Goal: Task Accomplishment & Management: Use online tool/utility

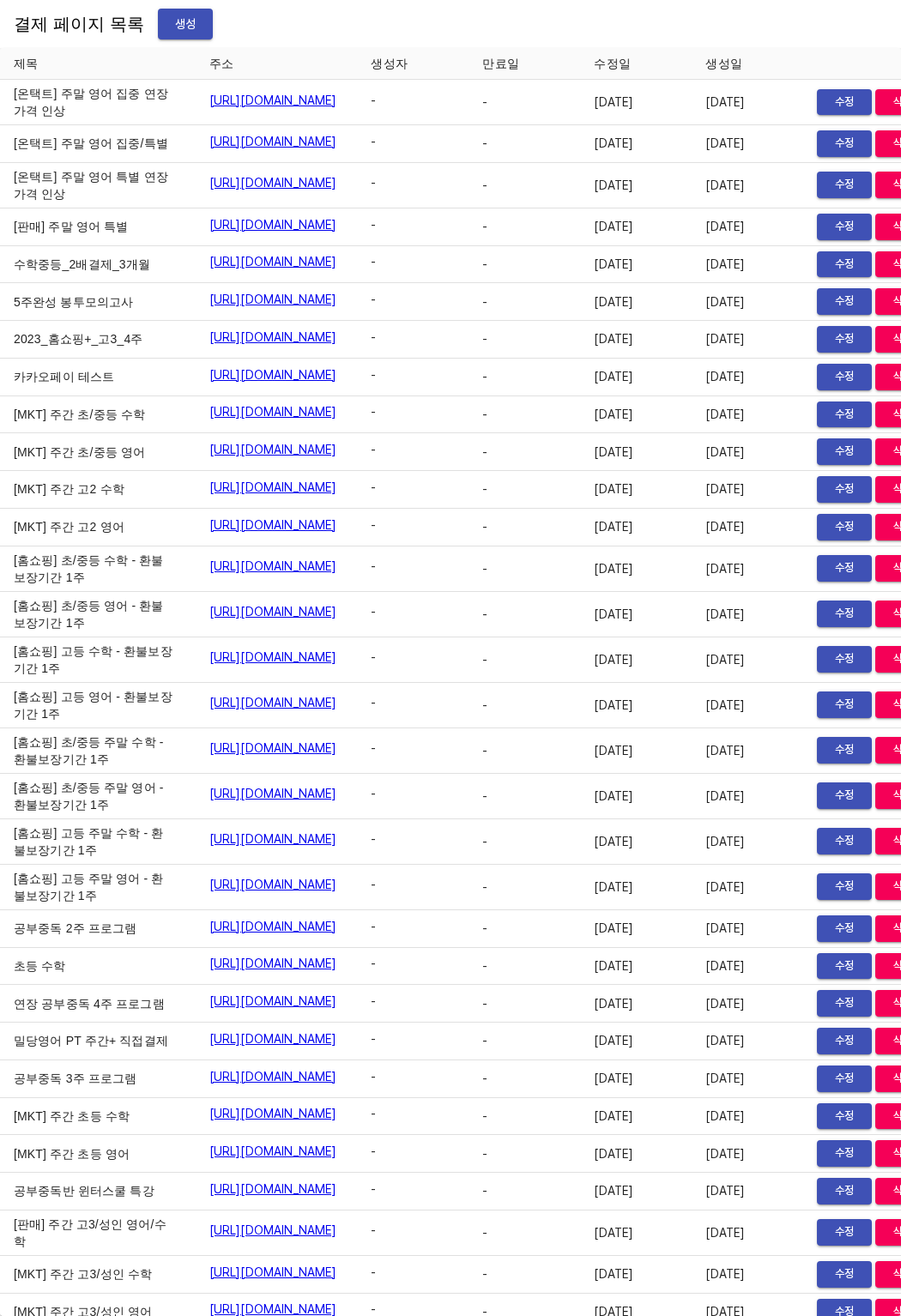
drag, startPoint x: 0, startPoint y: 0, endPoint x: 180, endPoint y: 33, distance: 183.0
click at [180, 33] on span "생성" at bounding box center [185, 24] width 28 height 21
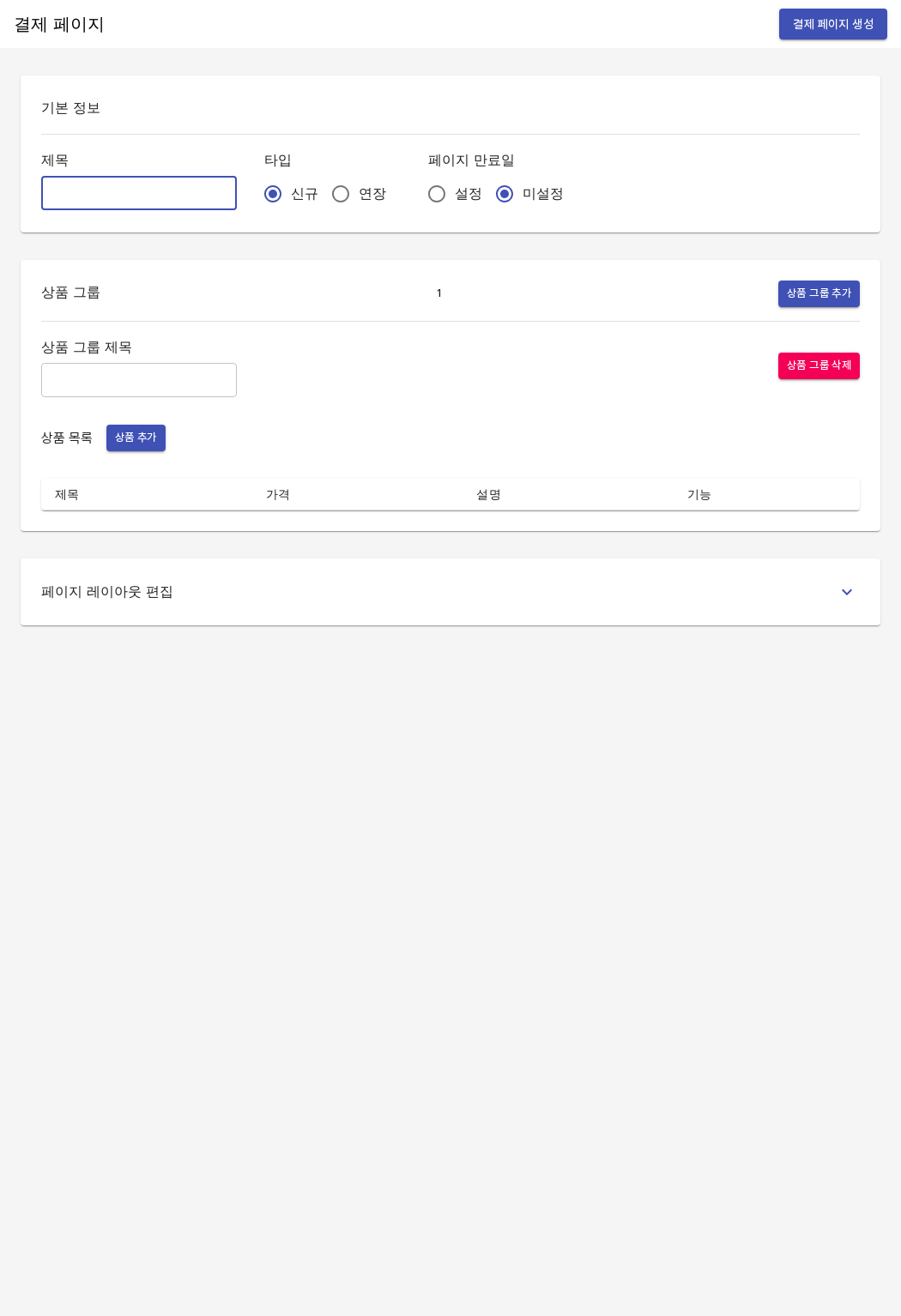
click at [170, 199] on input "text" at bounding box center [138, 193] width 196 height 34
type input "q"
type input "분할결제_최설아"
drag, startPoint x: 0, startPoint y: 0, endPoint x: 336, endPoint y: 192, distance: 387.0
click at [359, 192] on span "연장" at bounding box center [372, 194] width 28 height 21
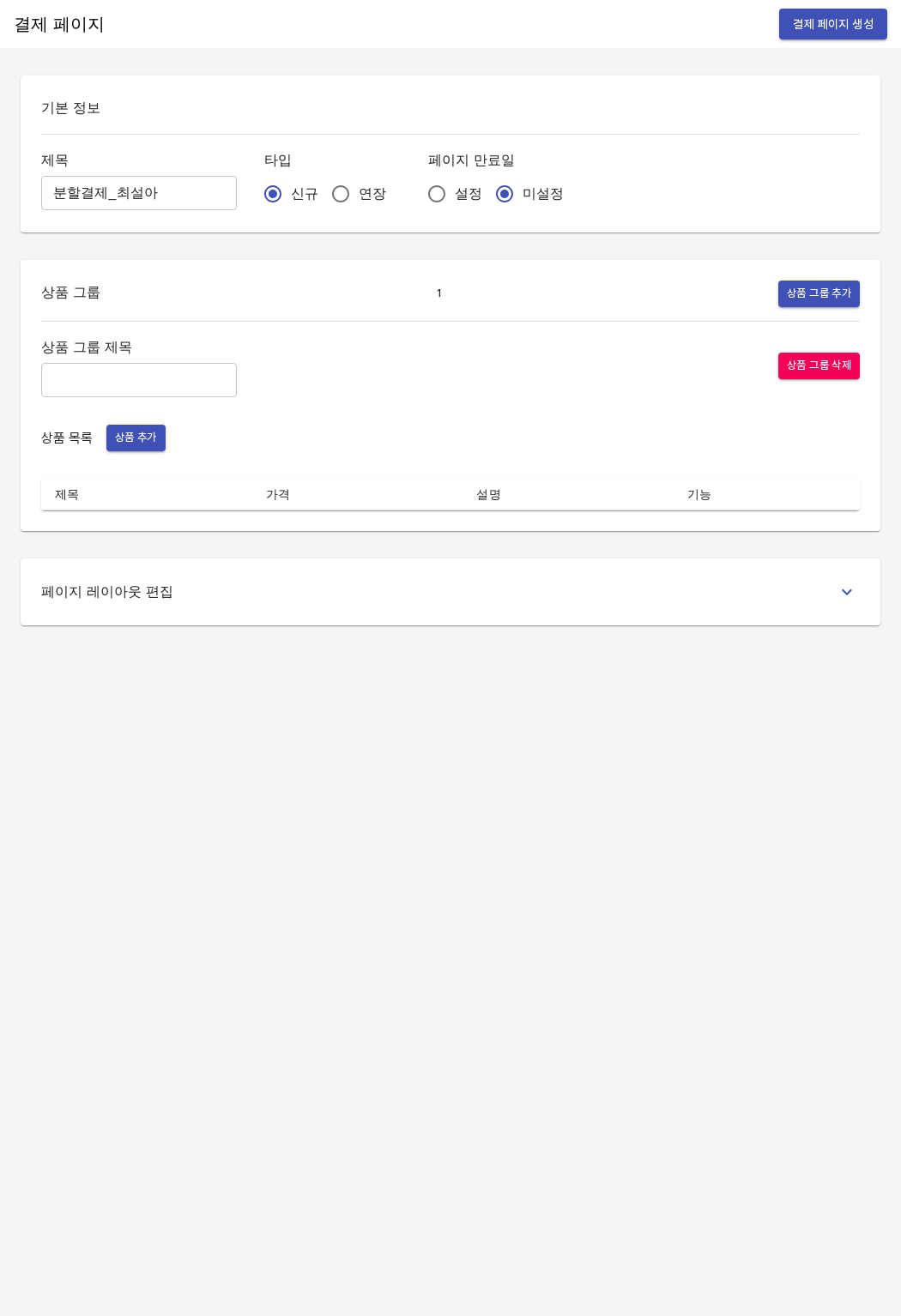
click at [336, 192] on input "연장" at bounding box center [340, 194] width 36 height 36
radio input "true"
click at [419, 202] on input "설정" at bounding box center [437, 194] width 36 height 36
radio input "true"
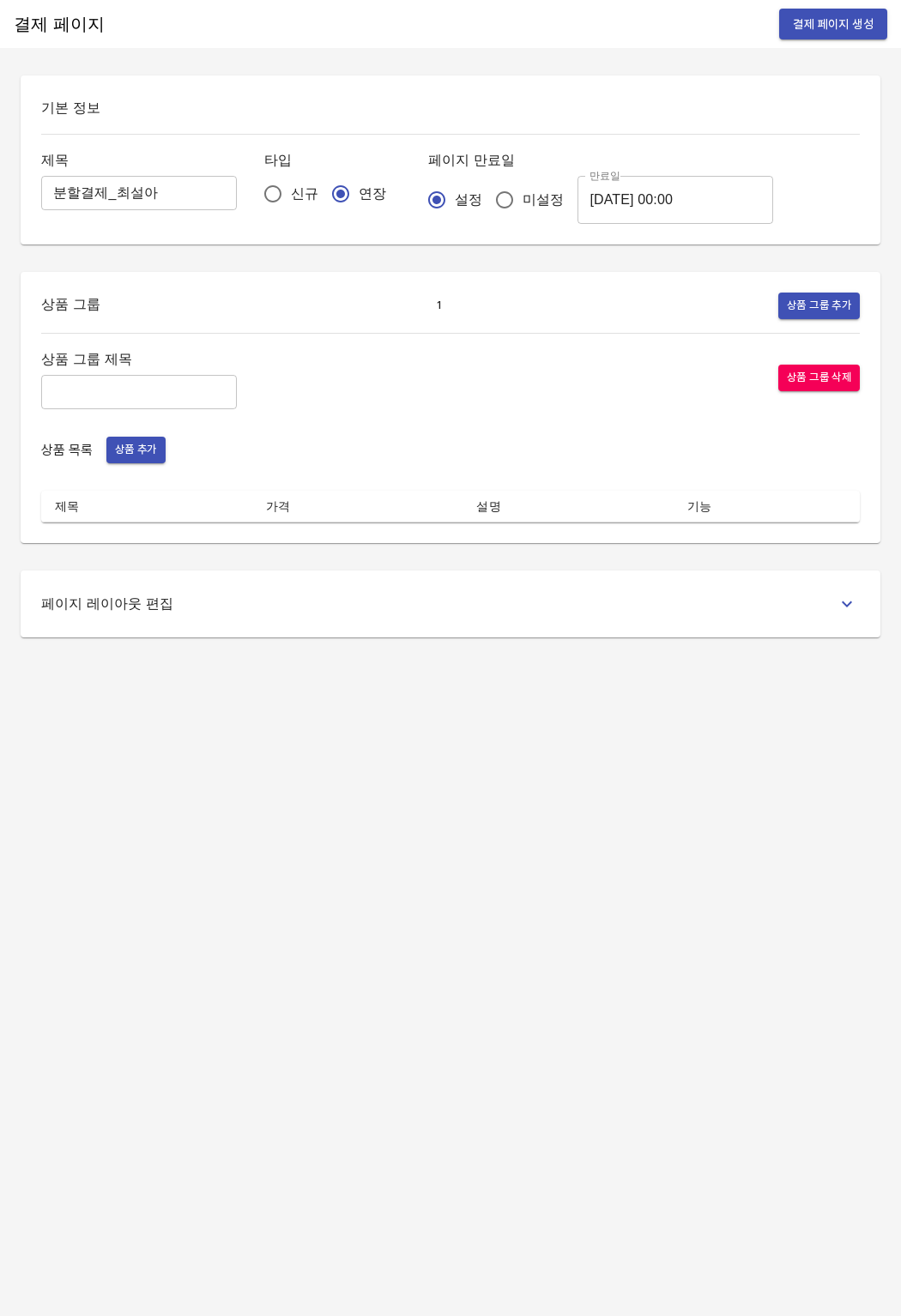
click at [522, 205] on span "미설정" at bounding box center [543, 199] width 41 height 21
click at [487, 205] on input "미설정" at bounding box center [505, 200] width 36 height 36
radio input "true"
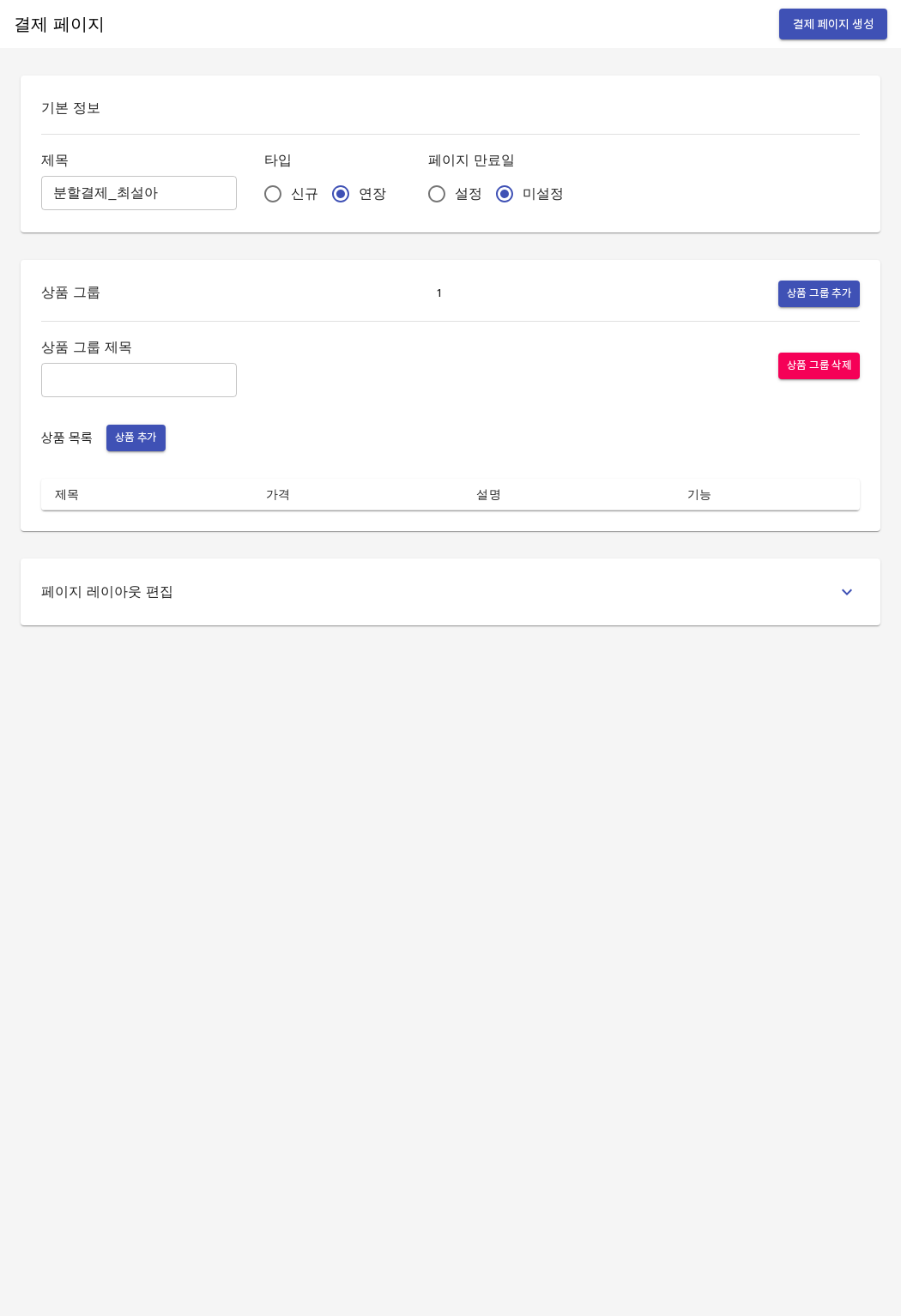
drag, startPoint x: 336, startPoint y: 192, endPoint x: 137, endPoint y: 386, distance: 277.9
click at [137, 386] on input "text" at bounding box center [138, 380] width 196 height 34
type input "주간 집중관리"
click at [112, 441] on button "상품 추가" at bounding box center [136, 438] width 59 height 27
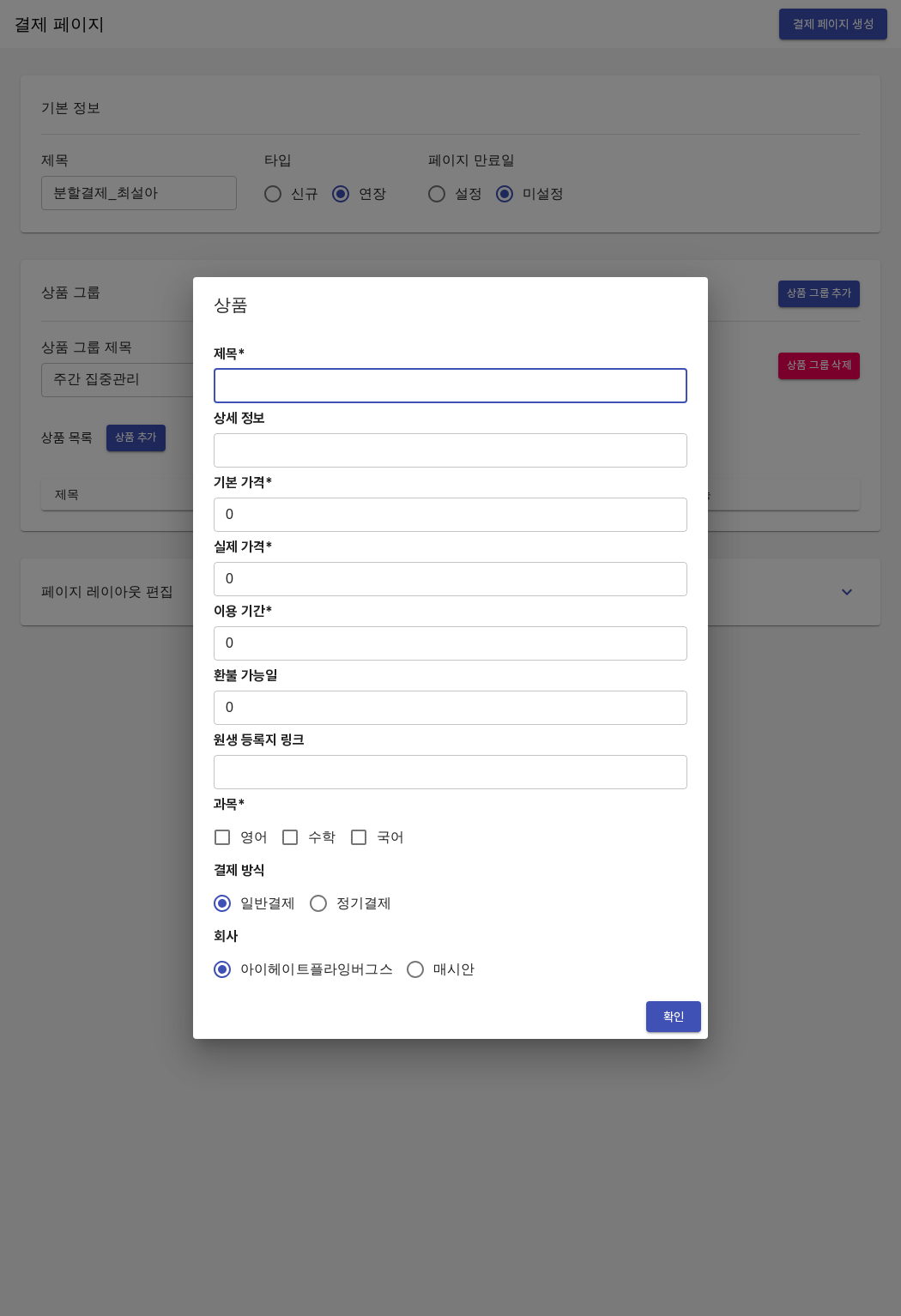
drag, startPoint x: 137, startPoint y: 386, endPoint x: 259, endPoint y: 380, distance: 122.1
click at [259, 380] on input "text" at bounding box center [450, 386] width 473 height 34
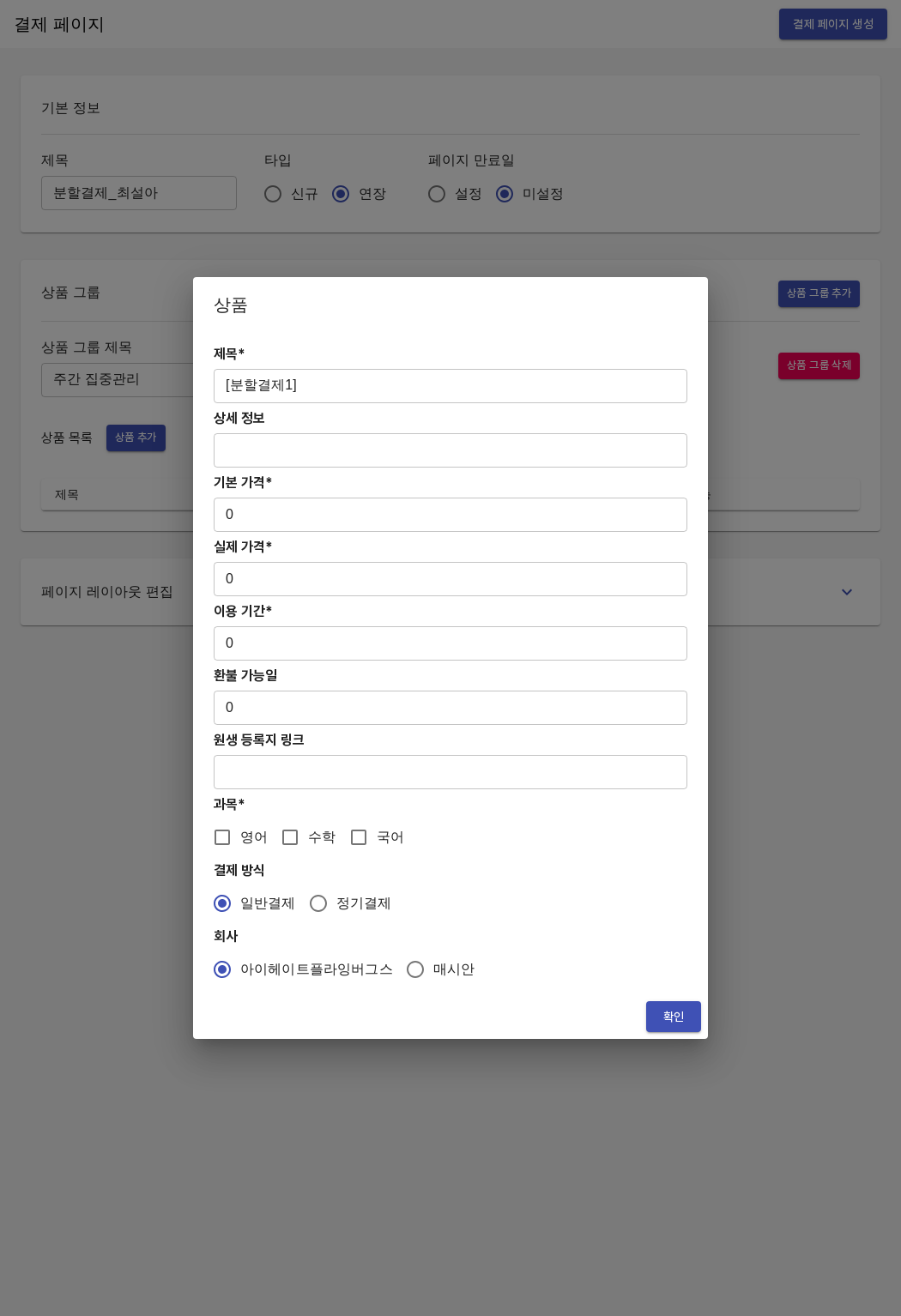
paste input "[분할결제1][연장] 주간 초/중등 영어PT 12주(약 3개월) 집중관리"
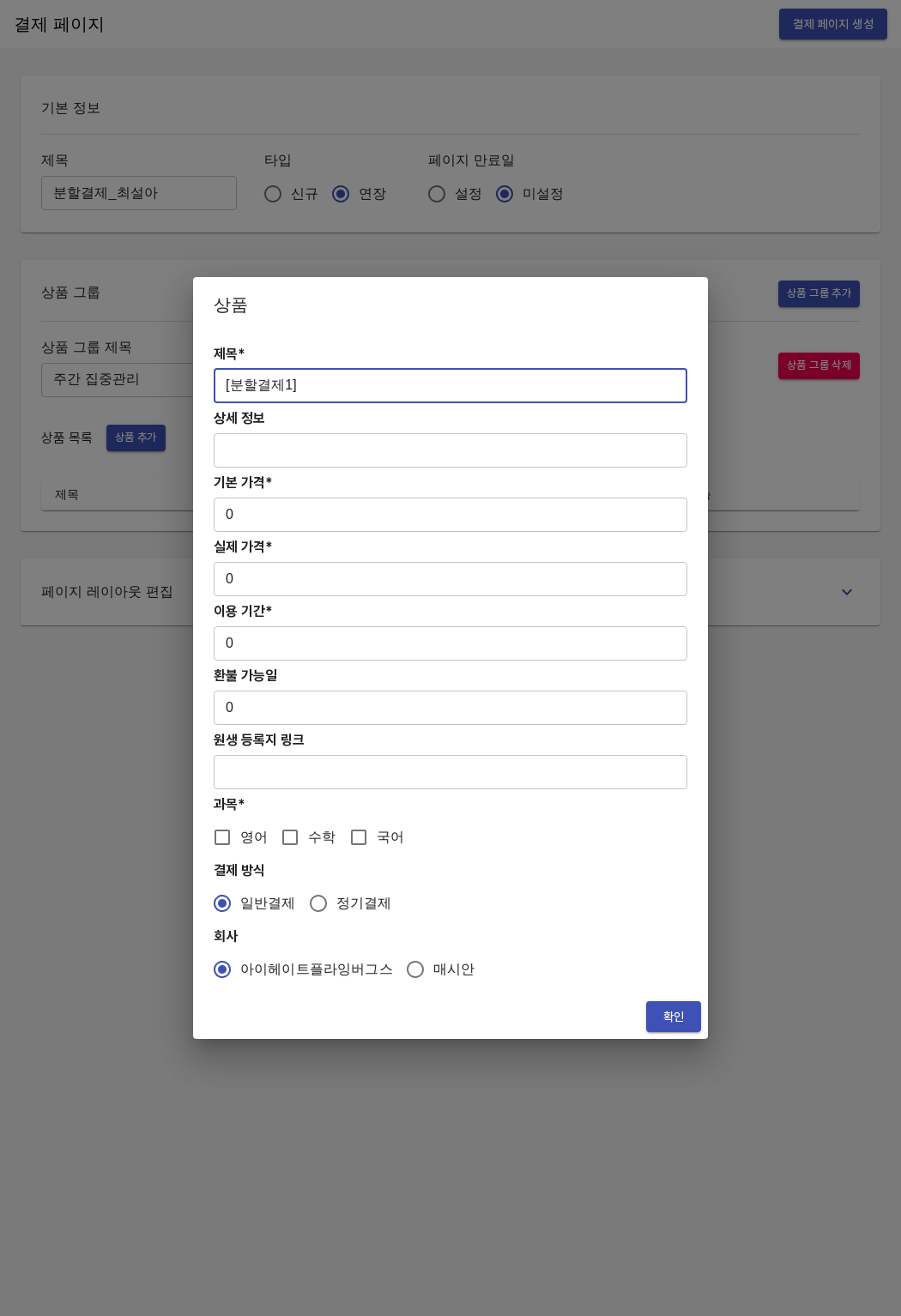
drag, startPoint x: 318, startPoint y: 379, endPoint x: 213, endPoint y: 383, distance: 105.1
click at [214, 383] on input "[분할결제1]" at bounding box center [450, 386] width 473 height 34
paste input "[연장] 주간 초/중등 영어PT 12주(약 3개월) 집중관리"
type input "[분할결제1][연장] 주간 초/중등 영어PT 12주(약 3개월) 집중관리"
drag, startPoint x: 269, startPoint y: 531, endPoint x: 276, endPoint y: 521, distance: 12.2
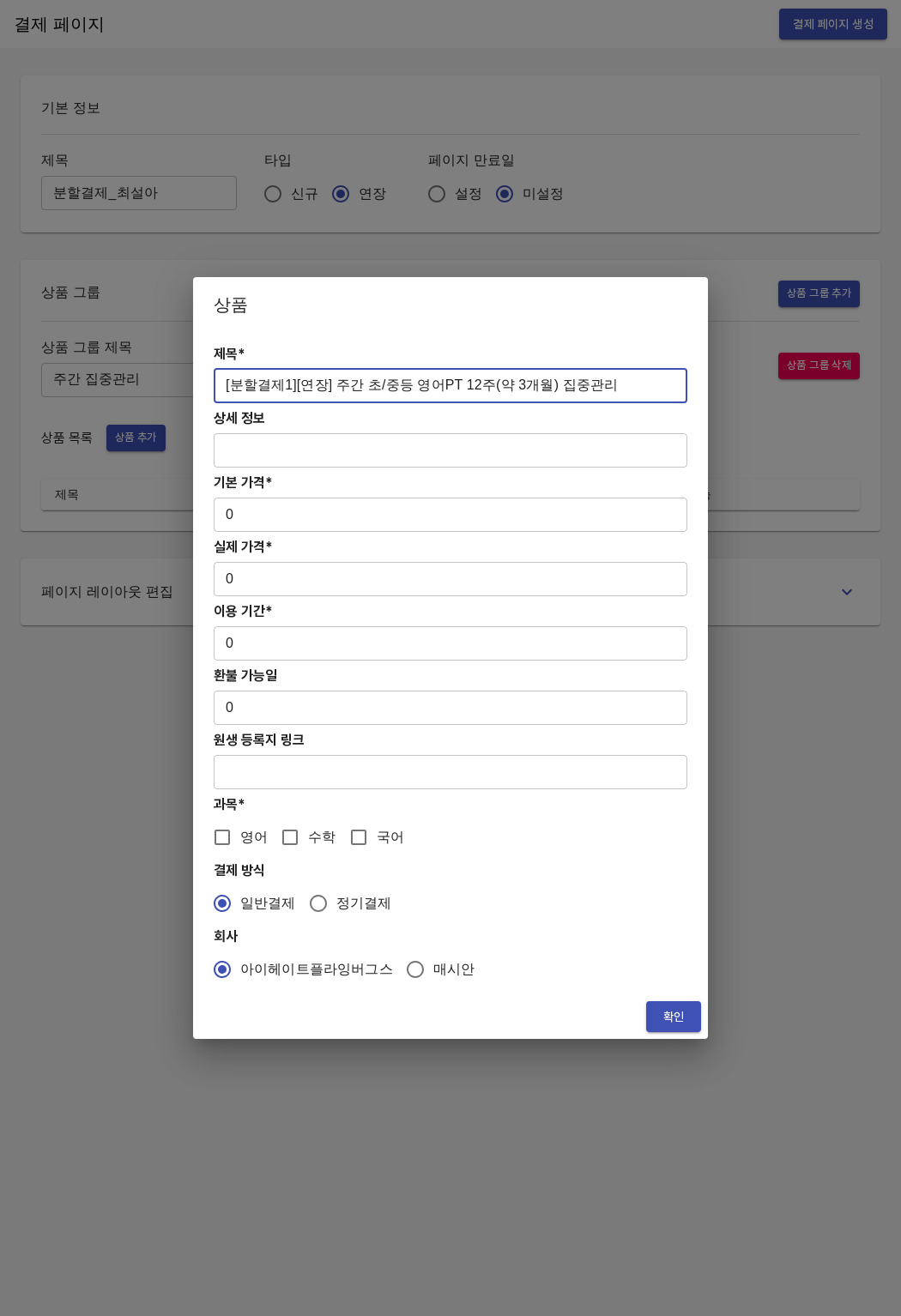
click at [270, 530] on div "제목* [분할결제1][연장] 주간 초/중등 영어PT 12주(약 3개월) 집중관리 ​ 상세 정보 ​ 기본 가격* 0 ​ 실제 가격* 0 ​ 이용…" at bounding box center [450, 663] width 515 height 662
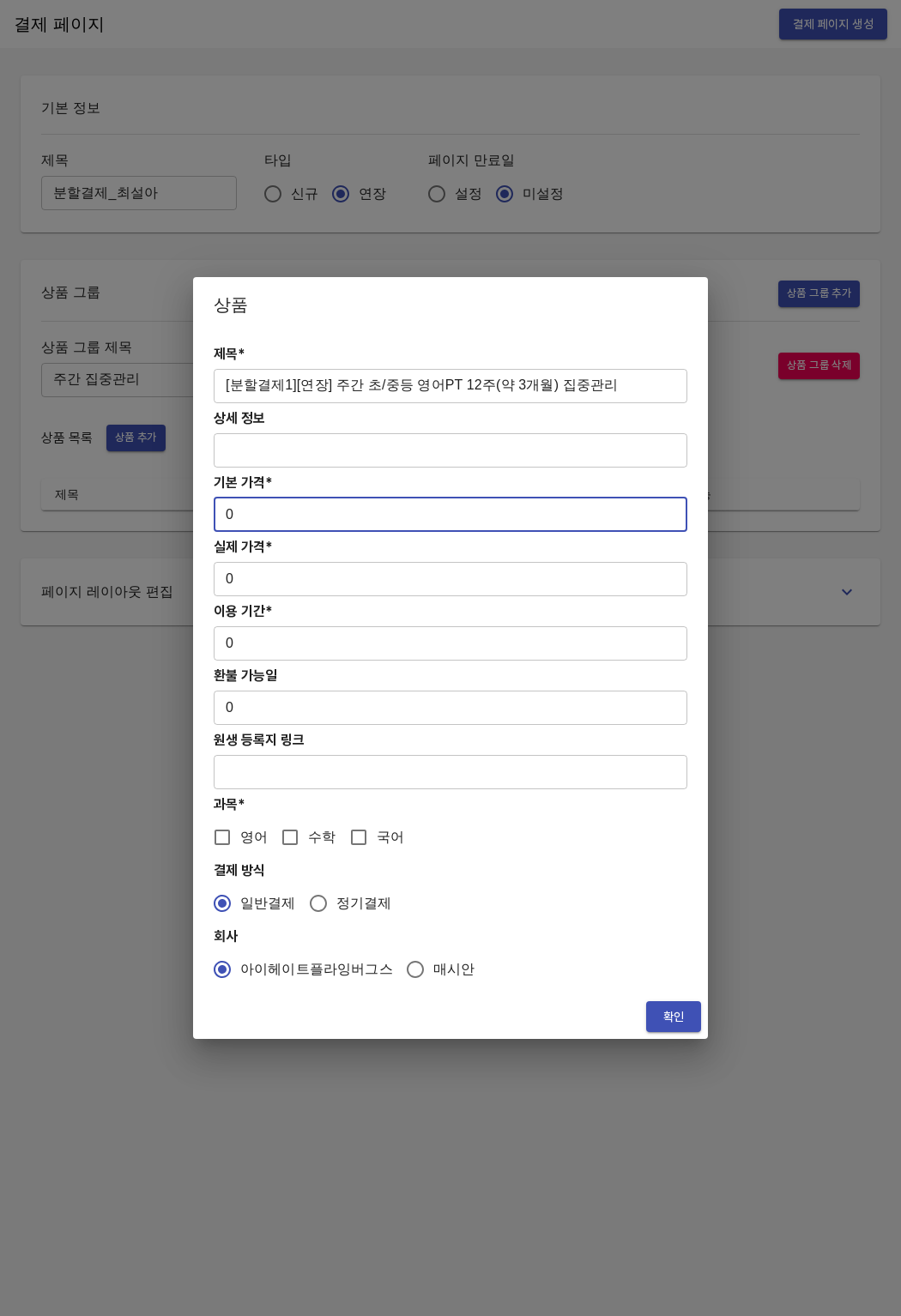
click at [276, 521] on input "0" at bounding box center [450, 514] width 473 height 34
click at [232, 522] on input "0" at bounding box center [450, 514] width 473 height 34
drag, startPoint x: 232, startPoint y: 522, endPoint x: 220, endPoint y: 520, distance: 12.2
click at [220, 520] on input "0" at bounding box center [450, 514] width 473 height 34
paste input "83400"
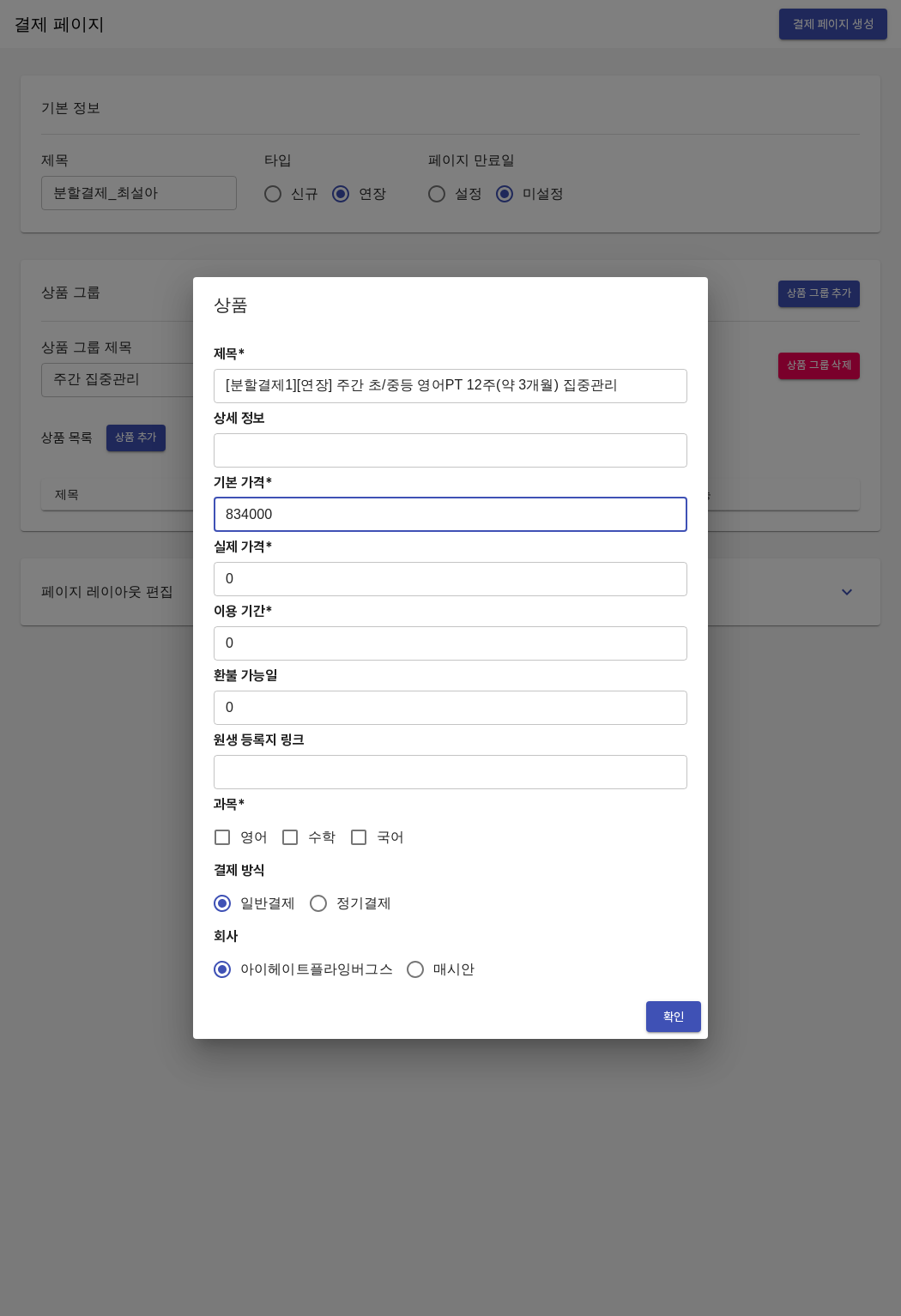
type input "834000"
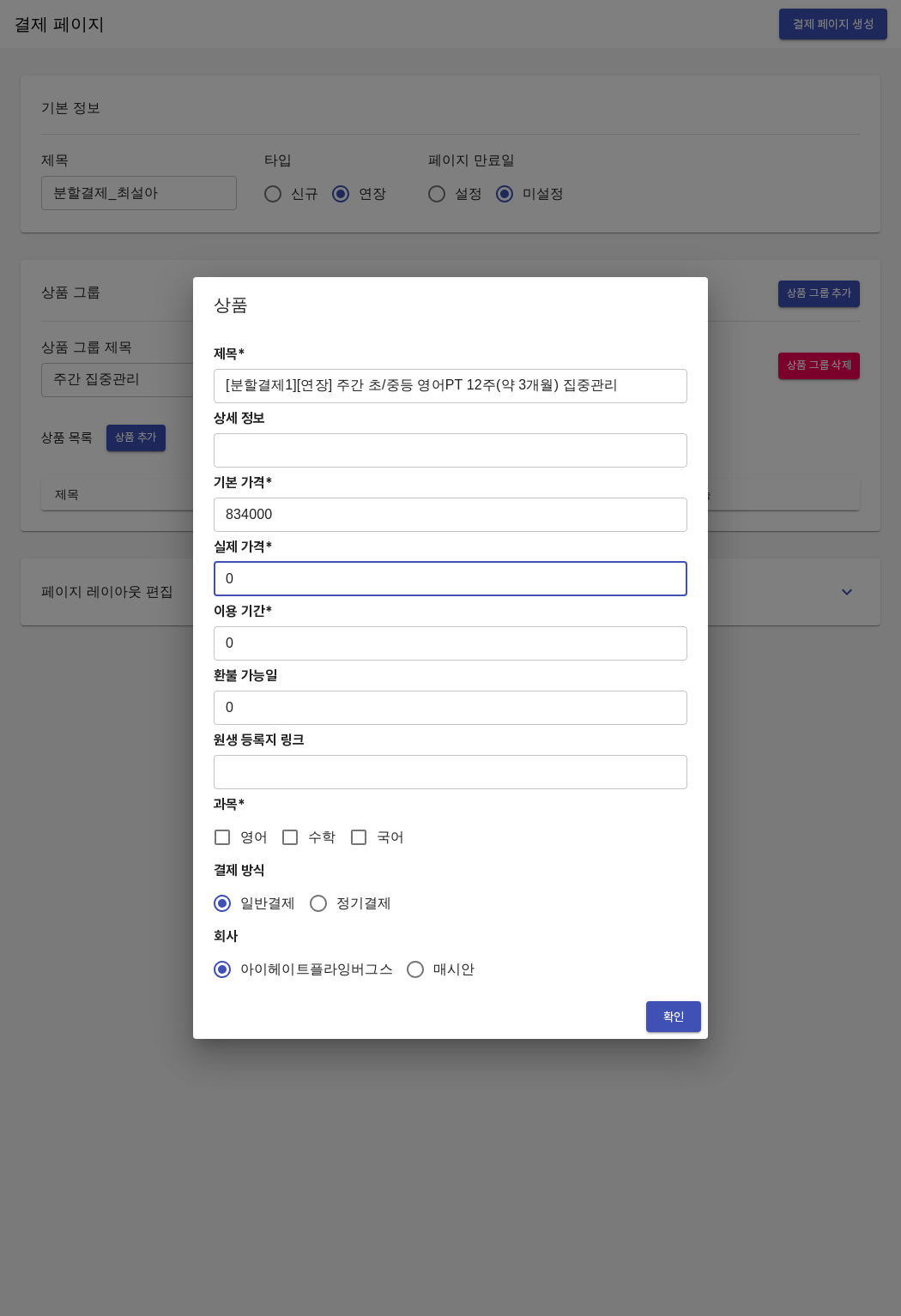
drag, startPoint x: 232, startPoint y: 578, endPoint x: 207, endPoint y: 581, distance: 25.2
click at [207, 581] on div "제목* [분할결제1][연장] 주간 초/중등 영어PT 12주(약 3개월) 집중관리 ​ 상세 정보 ​ 기본 가격* 834000 ​ 실제 가격* 0…" at bounding box center [450, 663] width 515 height 662
paste input "83400"
type input "834000"
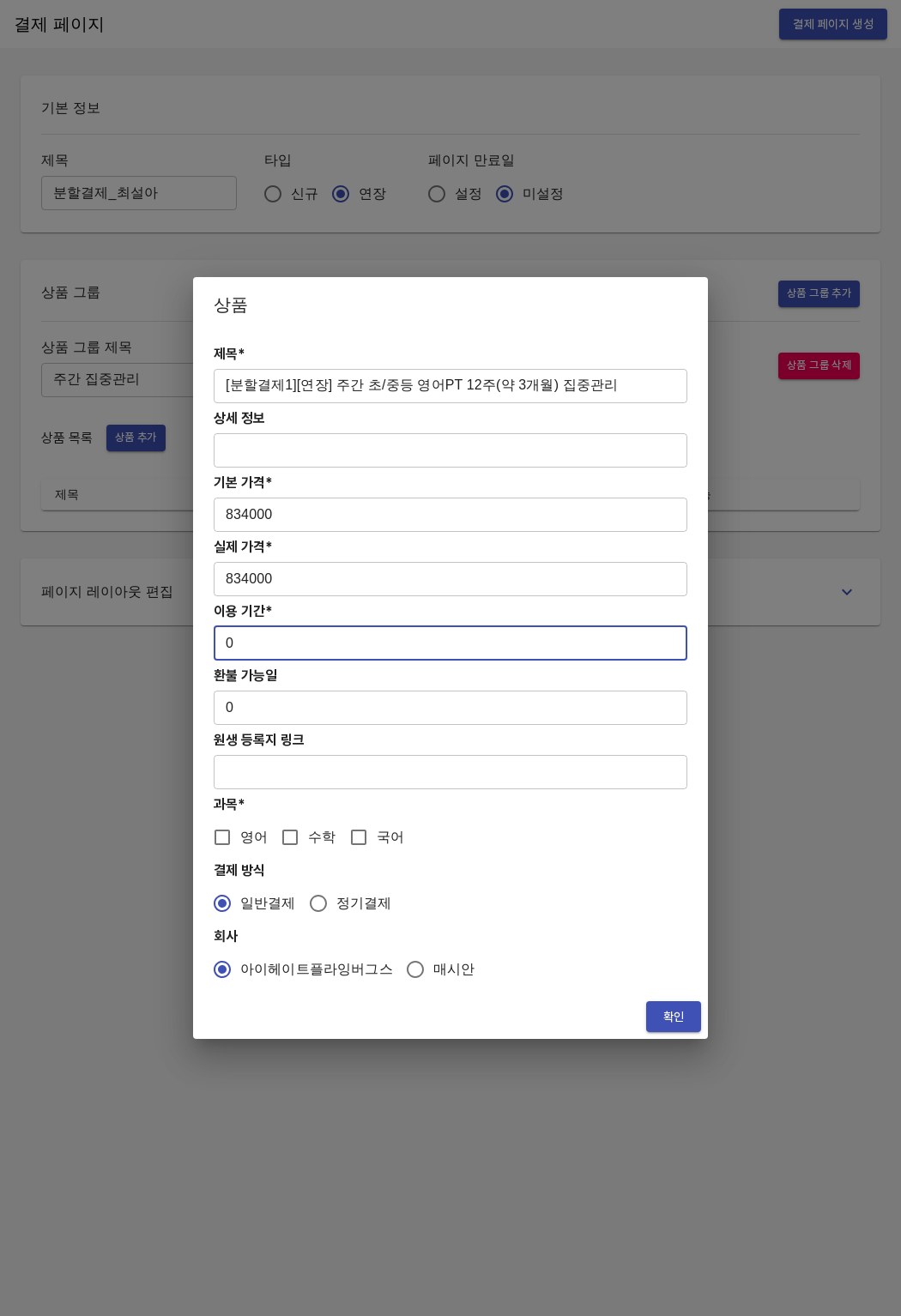
drag, startPoint x: 231, startPoint y: 643, endPoint x: 195, endPoint y: 643, distance: 36.0
click at [195, 643] on div "제목* [분할결제1][연장] 주간 초/중등 영어PT 12주(약 3개월) 집중관리 ​ 상세 정보 ​ 기본 가격* 834000 ​ 실제 가격* 8…" at bounding box center [450, 663] width 515 height 662
type input "84"
click at [241, 843] on span "영어" at bounding box center [254, 837] width 28 height 21
click at [240, 843] on input "영어" at bounding box center [222, 837] width 36 height 36
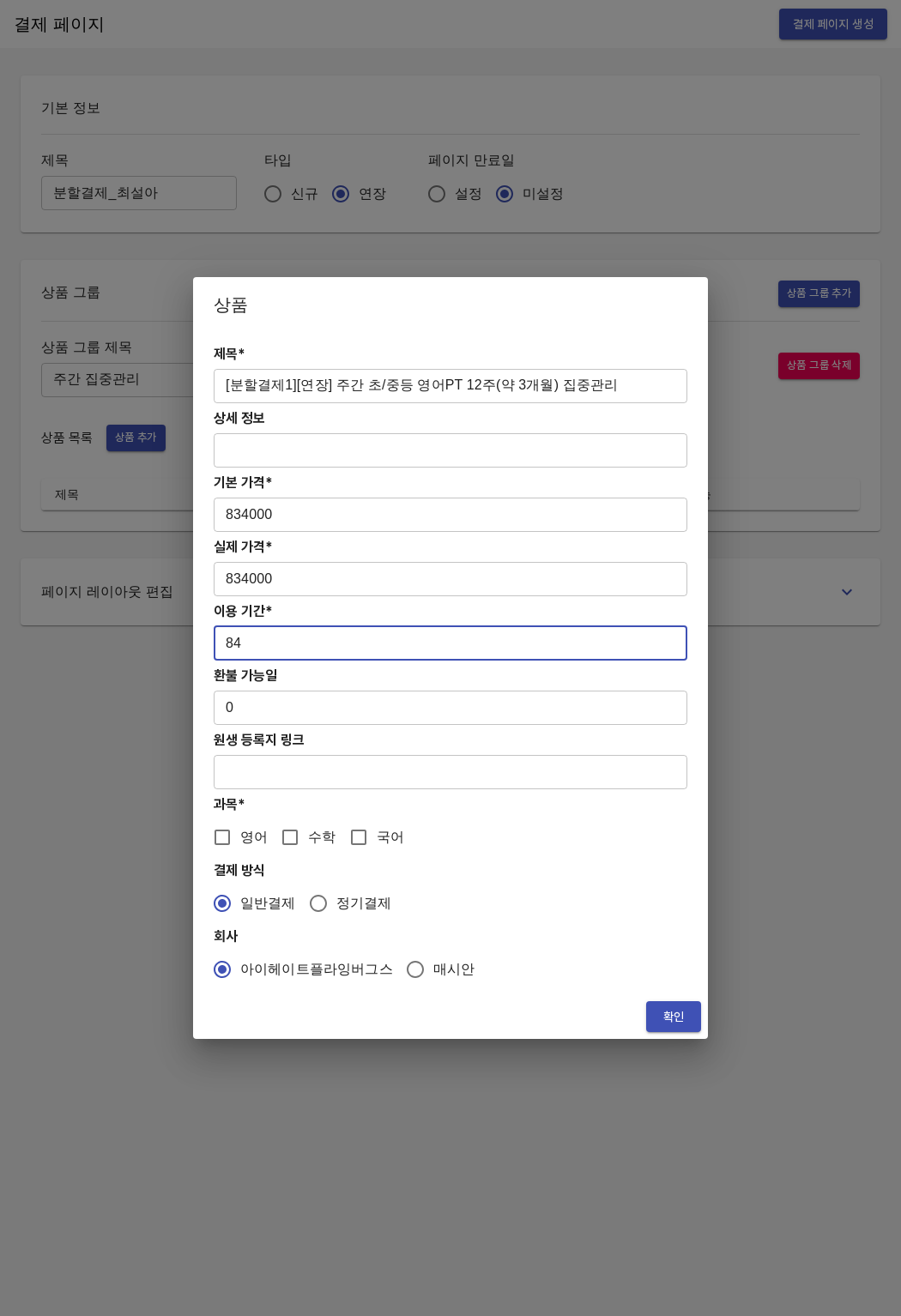
checkbox input "true"
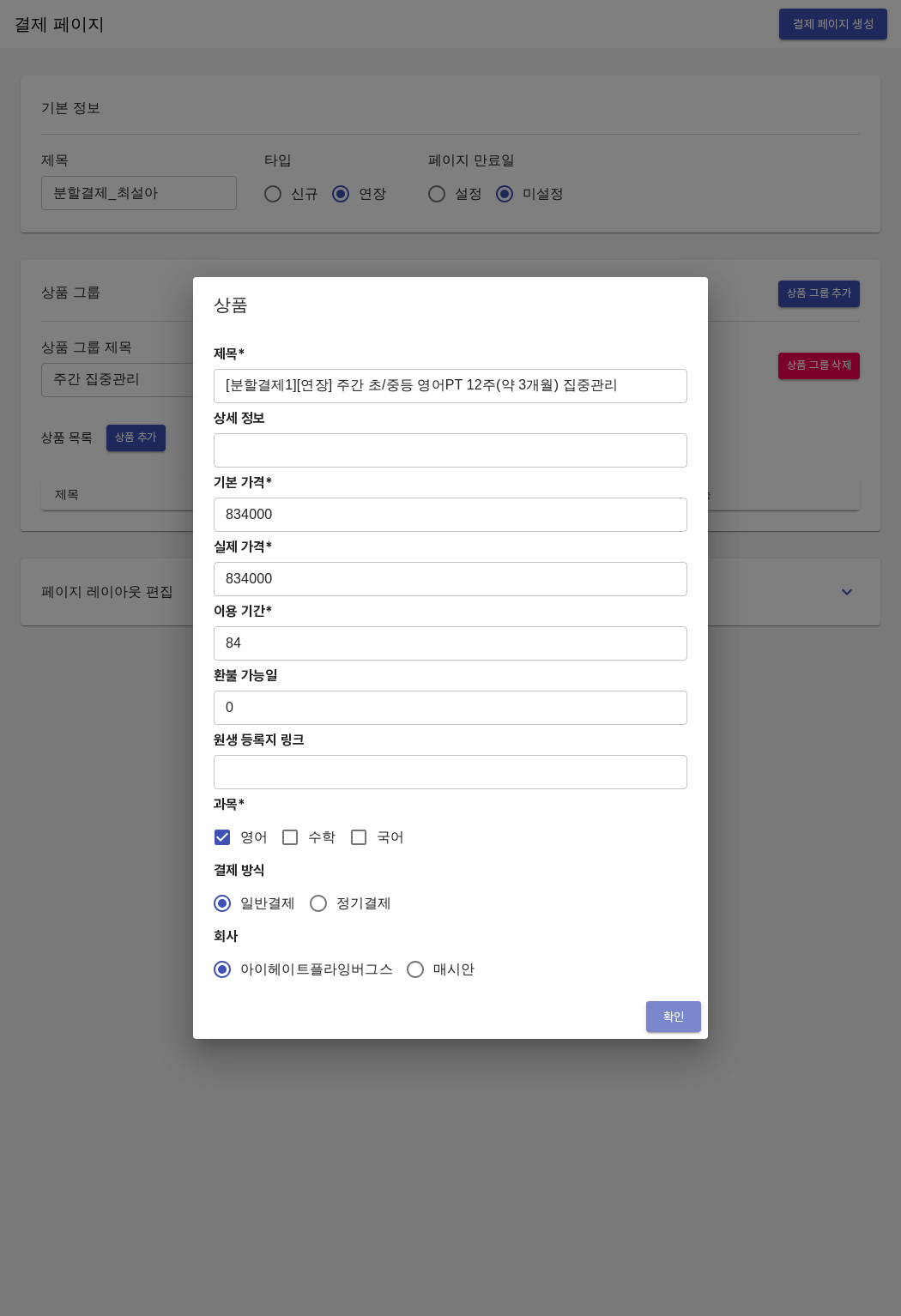
click at [667, 1020] on span "확인" at bounding box center [673, 1017] width 28 height 21
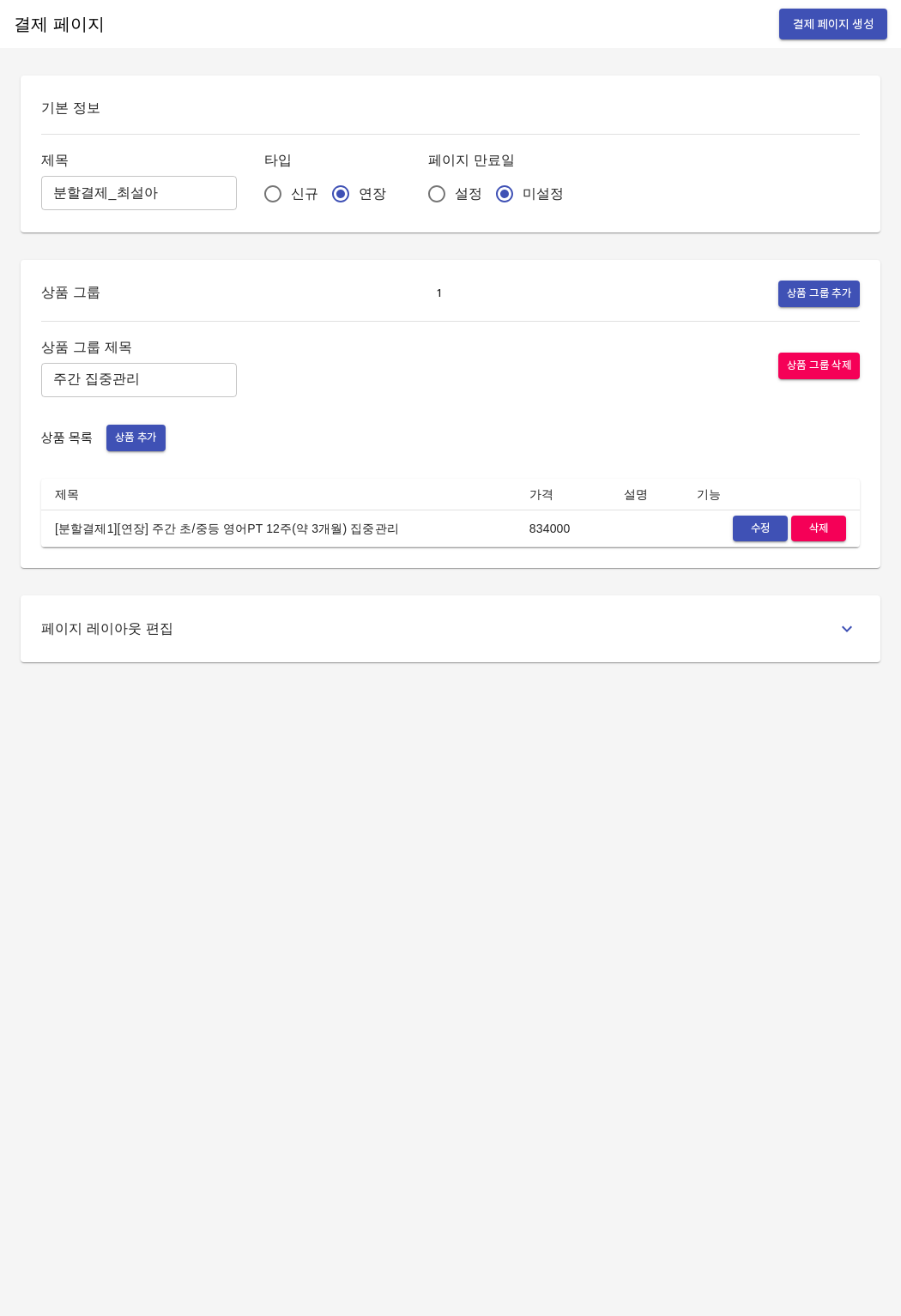
drag, startPoint x: 315, startPoint y: 819, endPoint x: 301, endPoint y: 792, distance: 30.4
click at [313, 819] on div "결제 페이지 결제 페이지 생성 기본 정보 제목 분할결제_최설아 ​ 타입 신규 연장 페이지 만료일 설정 미설정 상품 그룹 1 상품 그룹 추가 상…" at bounding box center [450, 658] width 901 height 1316
click at [124, 446] on span "상품 추가" at bounding box center [136, 438] width 42 height 20
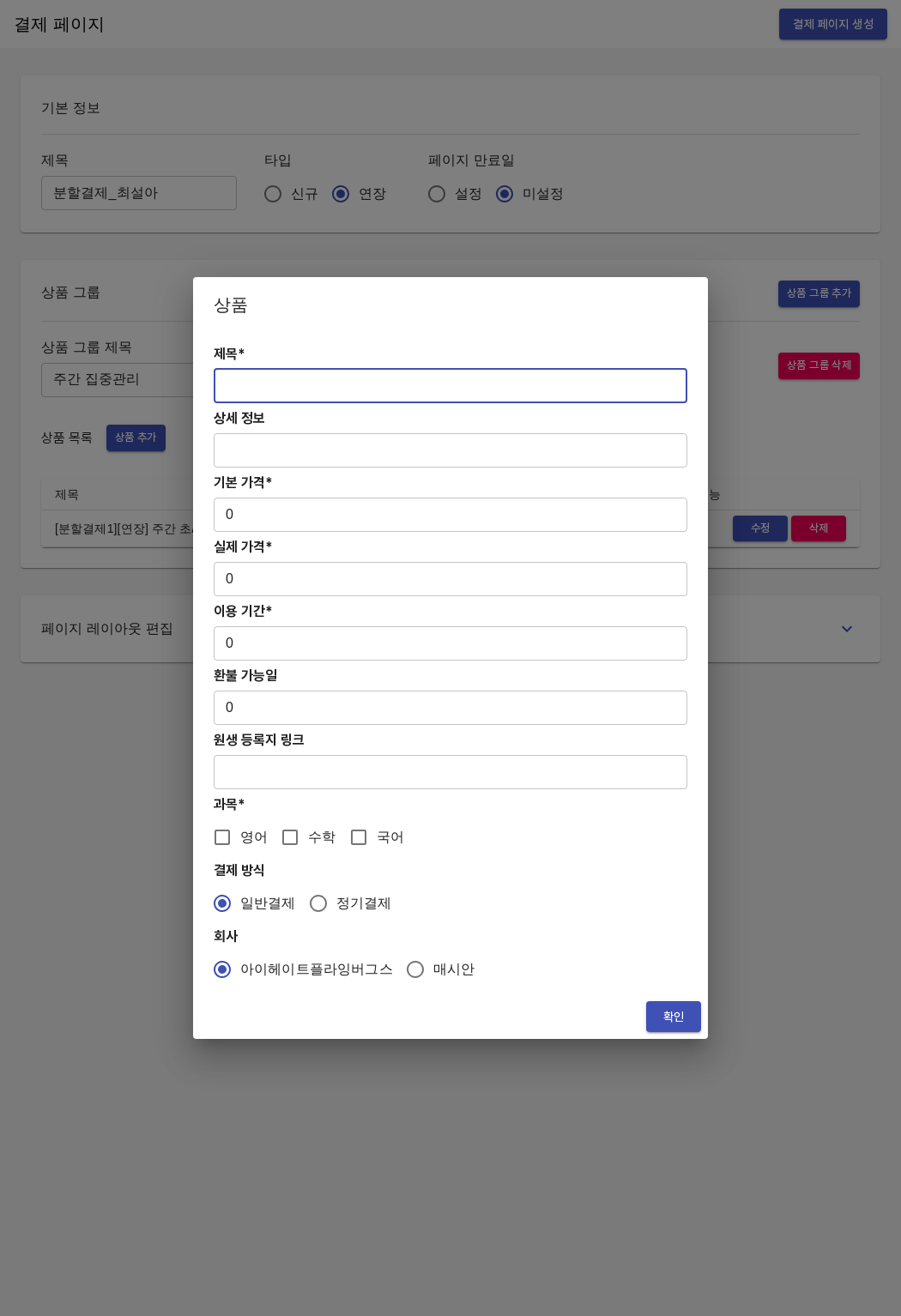
click at [250, 398] on input "text" at bounding box center [450, 386] width 473 height 34
click at [461, 393] on input "text" at bounding box center [450, 386] width 473 height 34
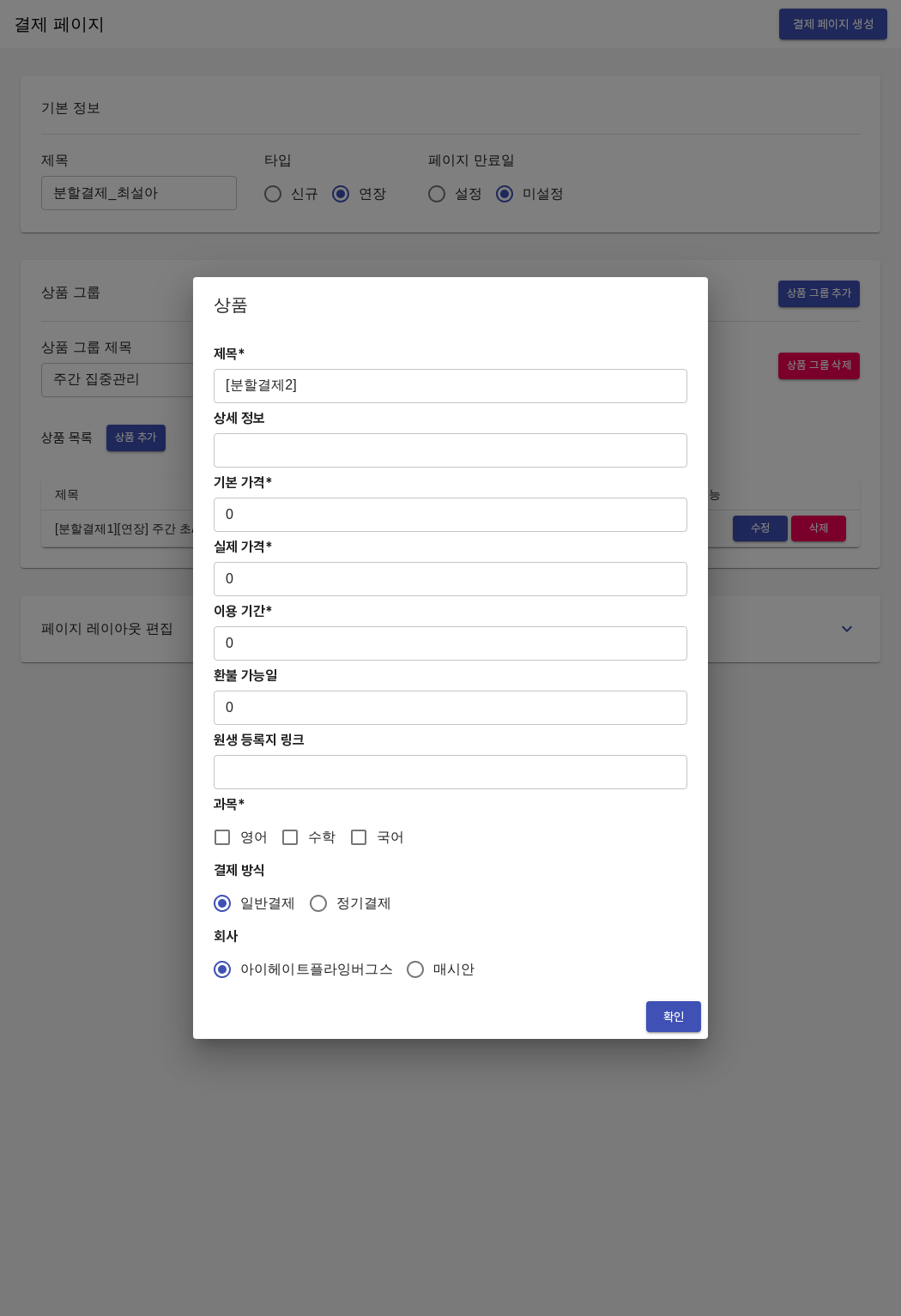
paste input "[연장] 중등 주간 집중관리 영어 4주(약 1개월) 프로그램"
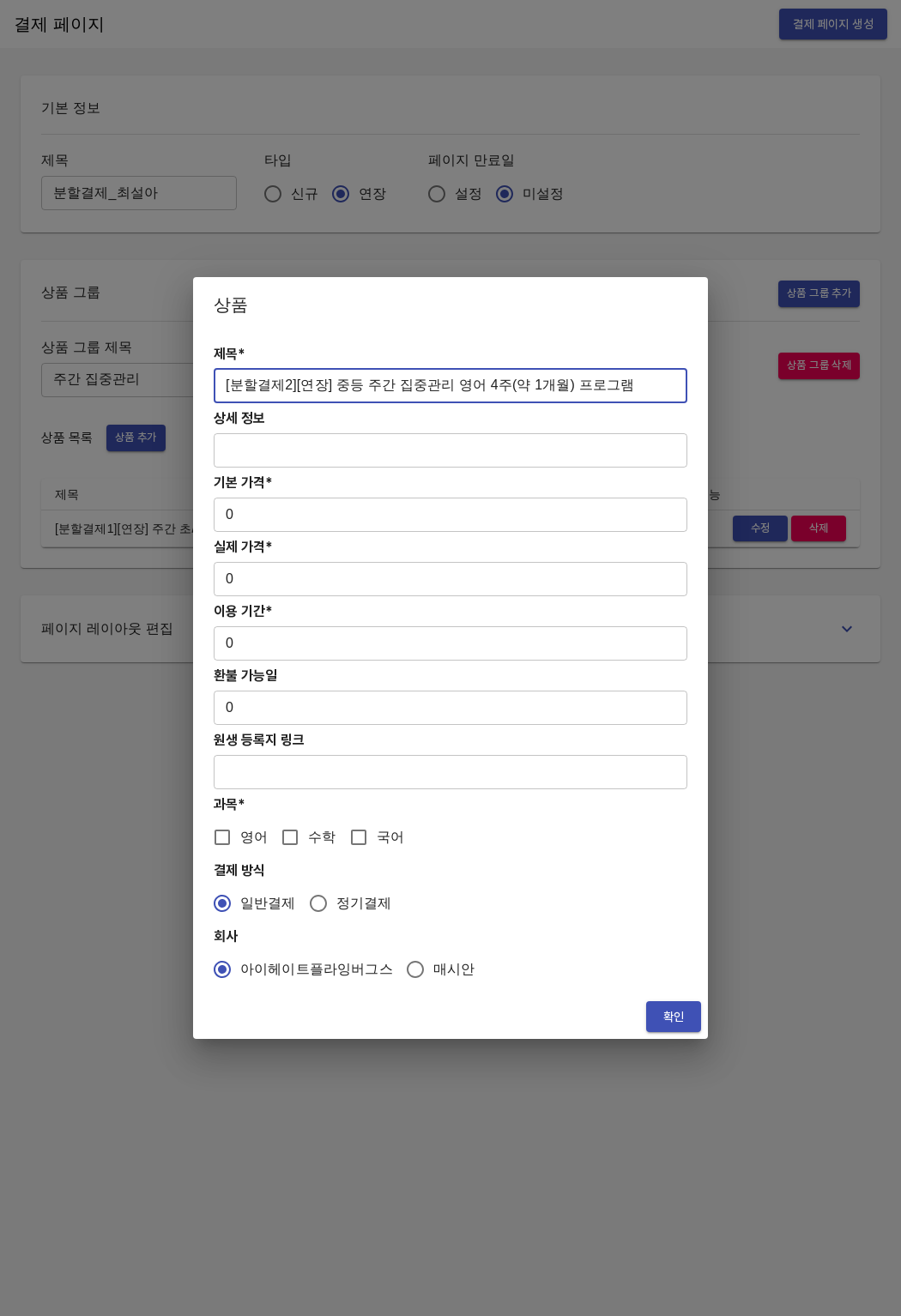
type input "[분할결제2][연장] 중등 주간 집중관리 영어 4주(약 1개월) 프로그램"
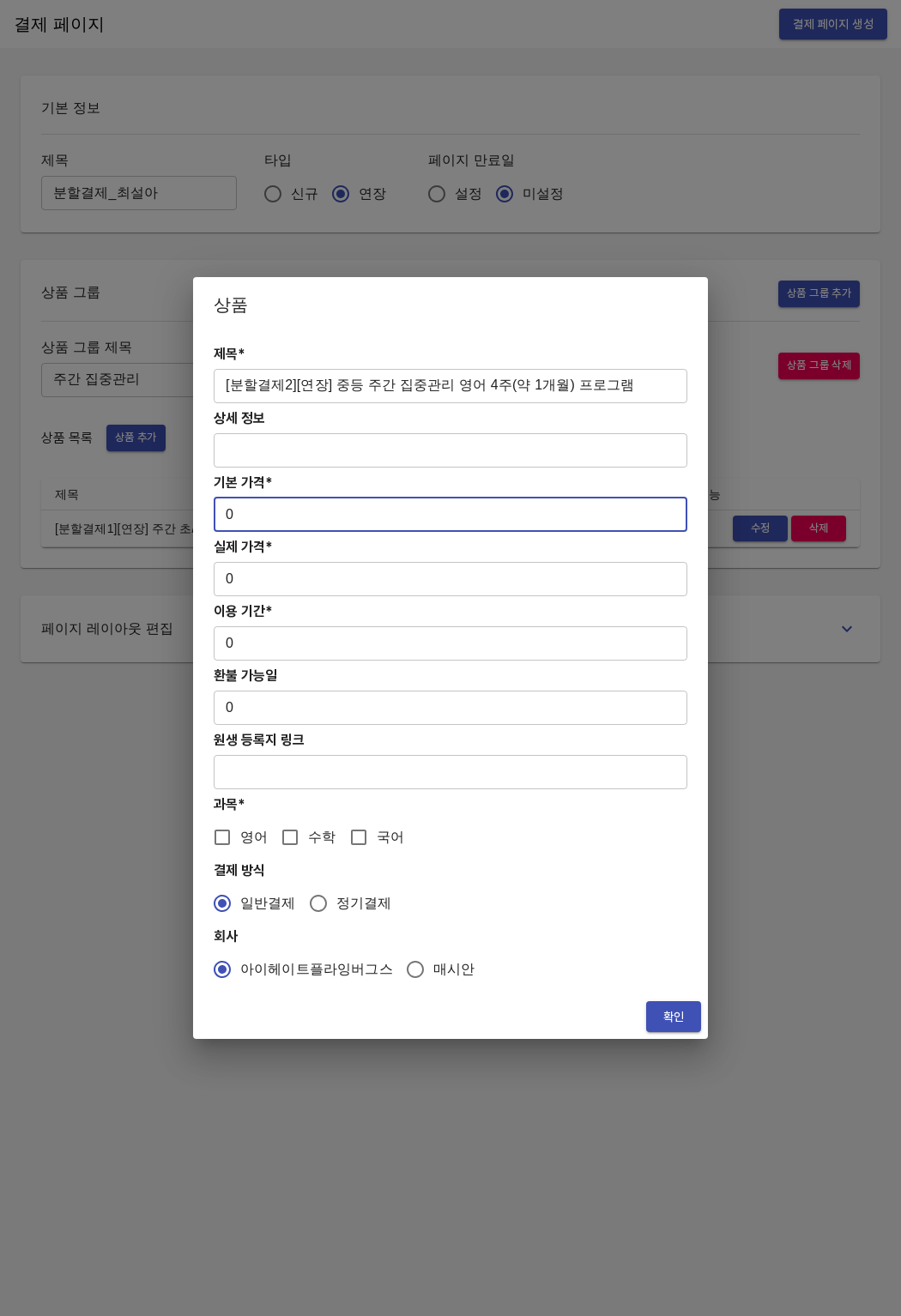
click at [292, 524] on input "0" at bounding box center [450, 514] width 473 height 34
drag, startPoint x: 292, startPoint y: 521, endPoint x: 215, endPoint y: 519, distance: 77.0
click at [211, 519] on div "제목* [분할결제2][연장] 중등 주간 집중관리 영어 4주(약 1개월) 프로그램 ​ 상세 정보 ​ 기본 가격* 0 ​ 실제 가격* 0 ​ 이용…" at bounding box center [450, 663] width 515 height 662
drag, startPoint x: 285, startPoint y: 512, endPoint x: 202, endPoint y: 513, distance: 83.0
click at [202, 513] on div "제목* [분할결제2][연장] 중등 주간 집중관리 영어 4주(약 1개월) 프로그램 ​ 상세 정보 ​ 기본 가격* 0 ​ 실제 가격* 0 ​ 이용…" at bounding box center [450, 663] width 515 height 662
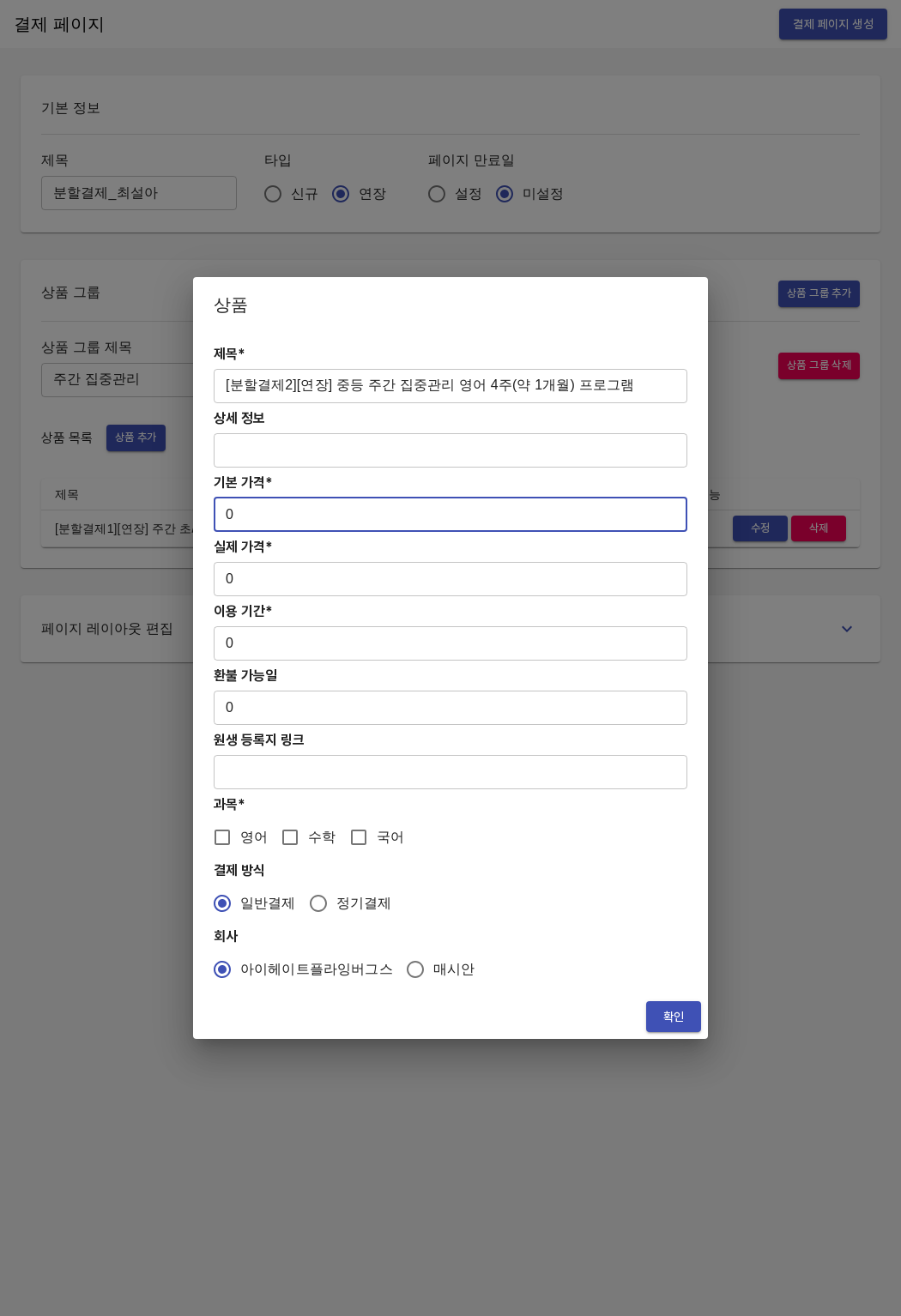
paste input "27800"
type input "278000"
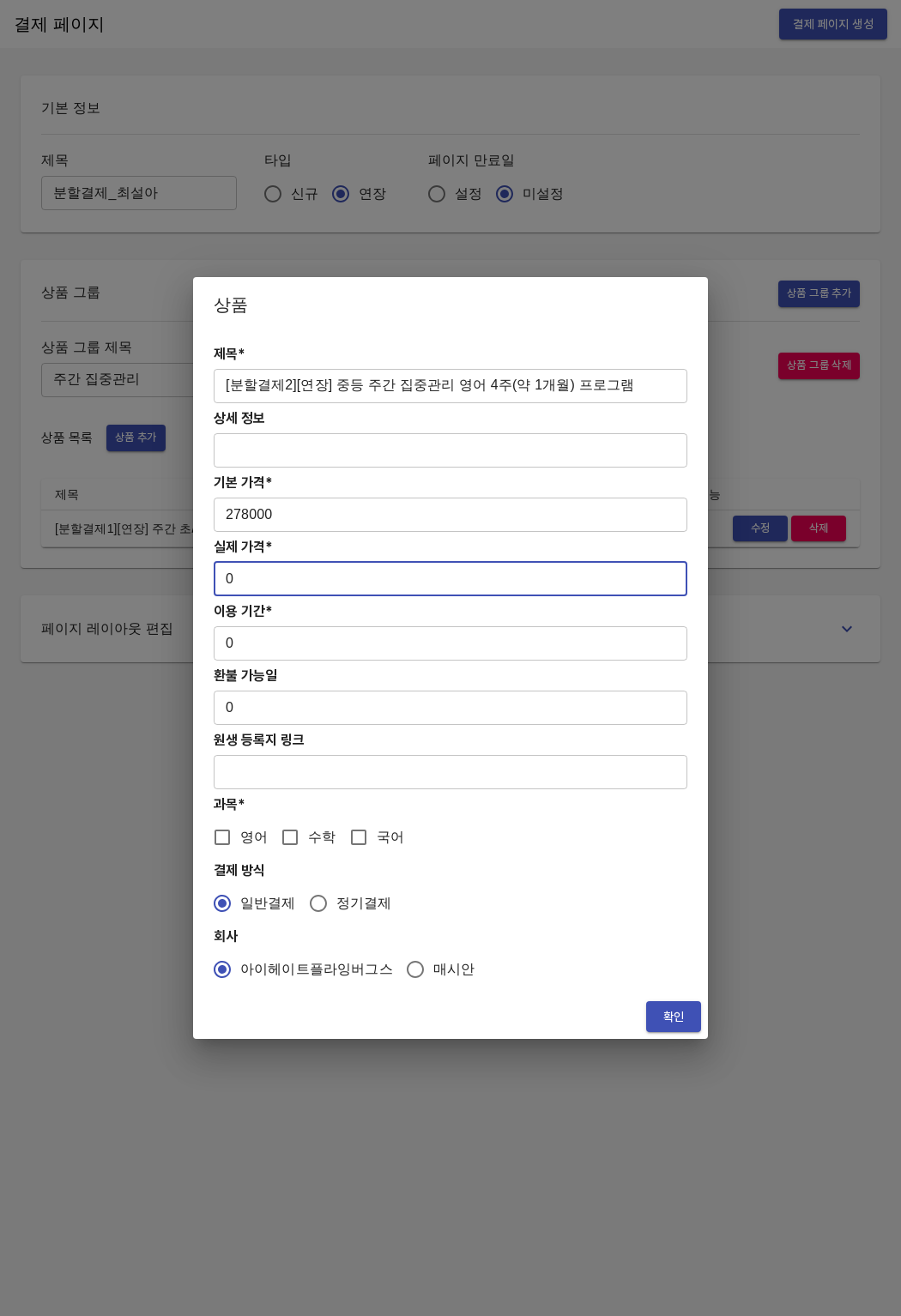
drag, startPoint x: 236, startPoint y: 570, endPoint x: 253, endPoint y: 581, distance: 20.2
click at [253, 581] on input "0" at bounding box center [450, 579] width 473 height 34
paste input "27800"
type input "278000"
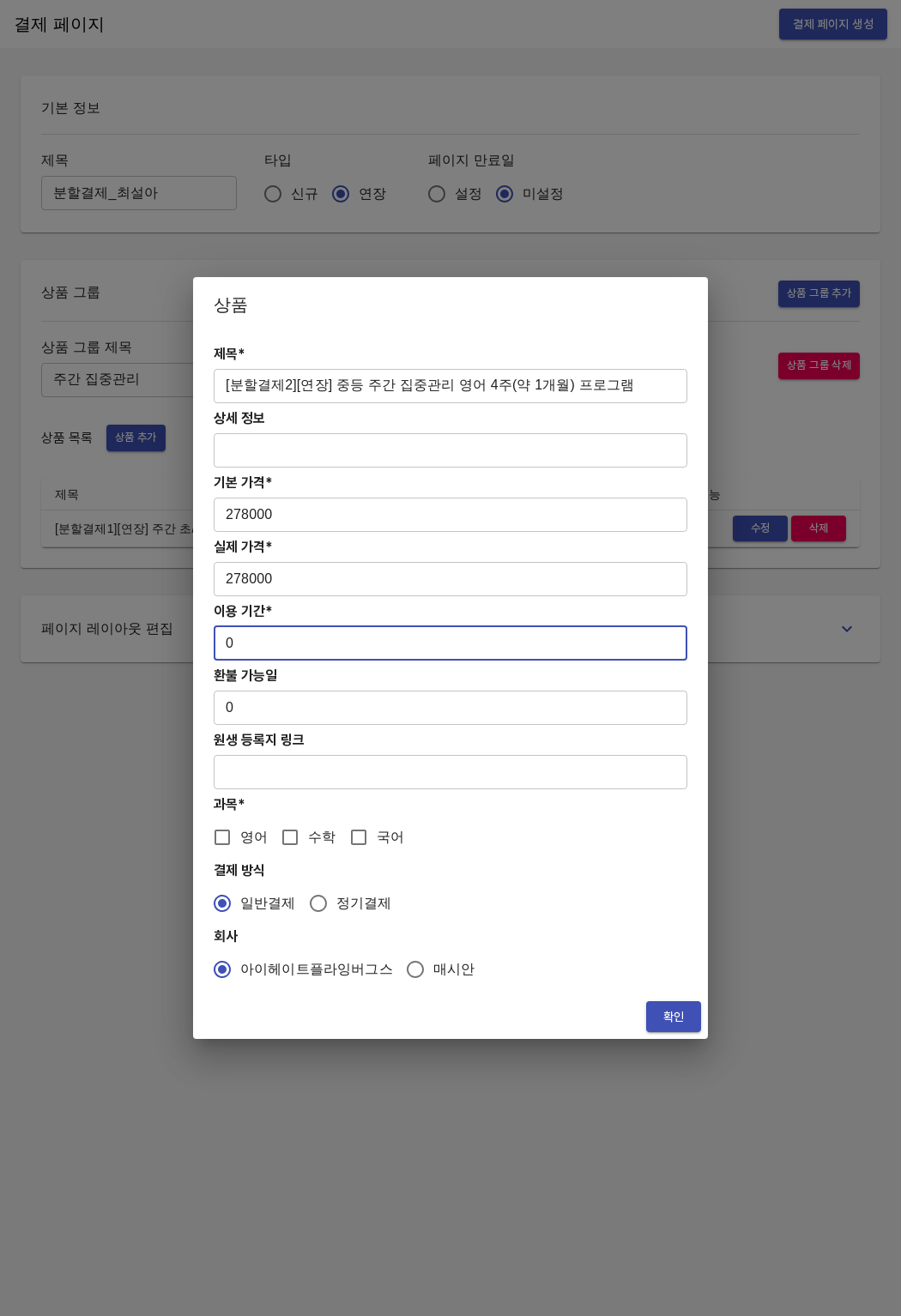
drag, startPoint x: 244, startPoint y: 653, endPoint x: 223, endPoint y: 646, distance: 22.1
click at [223, 646] on input "0" at bounding box center [450, 644] width 473 height 34
type input "28"
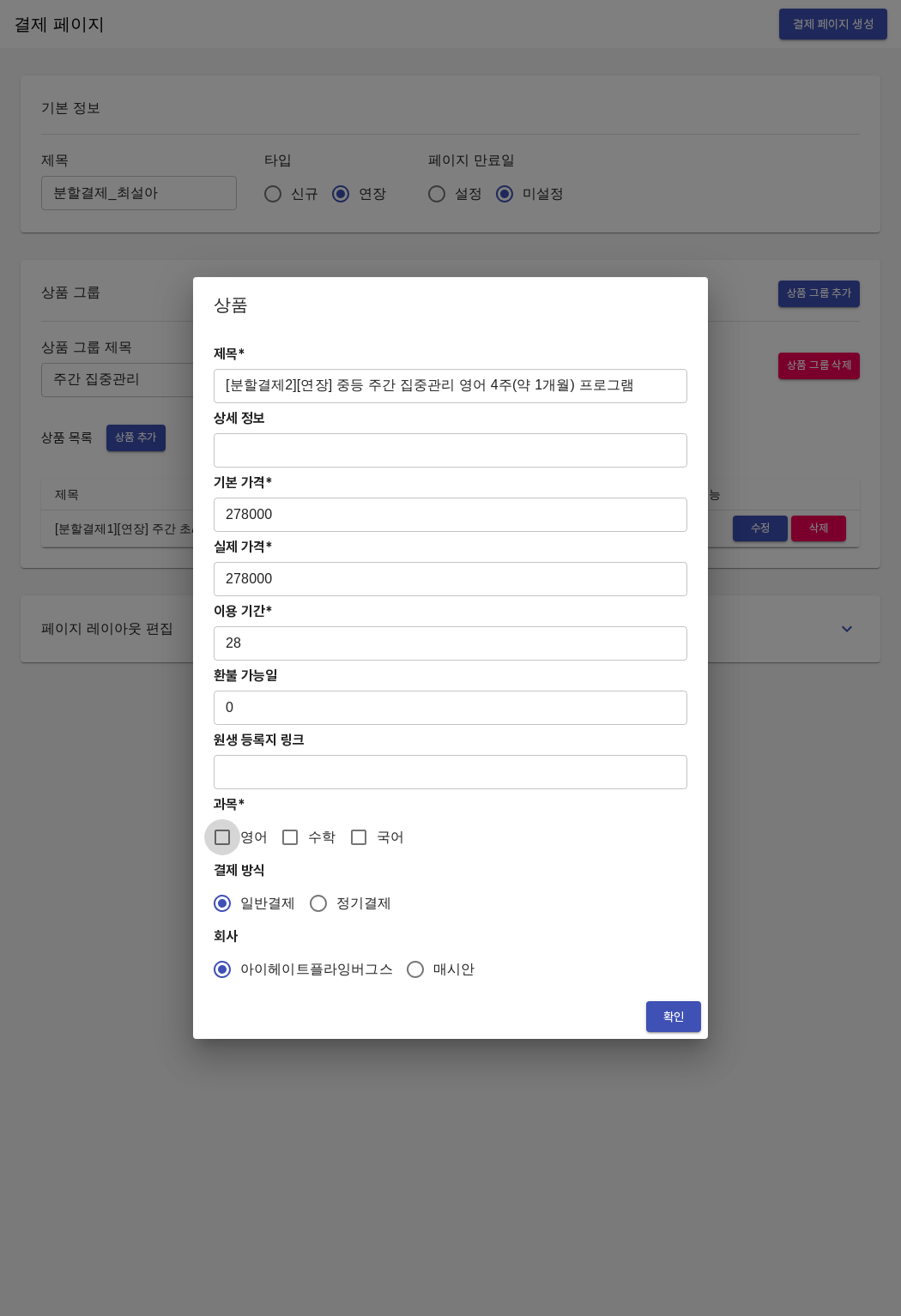
click at [238, 836] on input "영어" at bounding box center [222, 837] width 36 height 36
checkbox input "true"
click at [687, 1008] on span "확인" at bounding box center [673, 1017] width 28 height 21
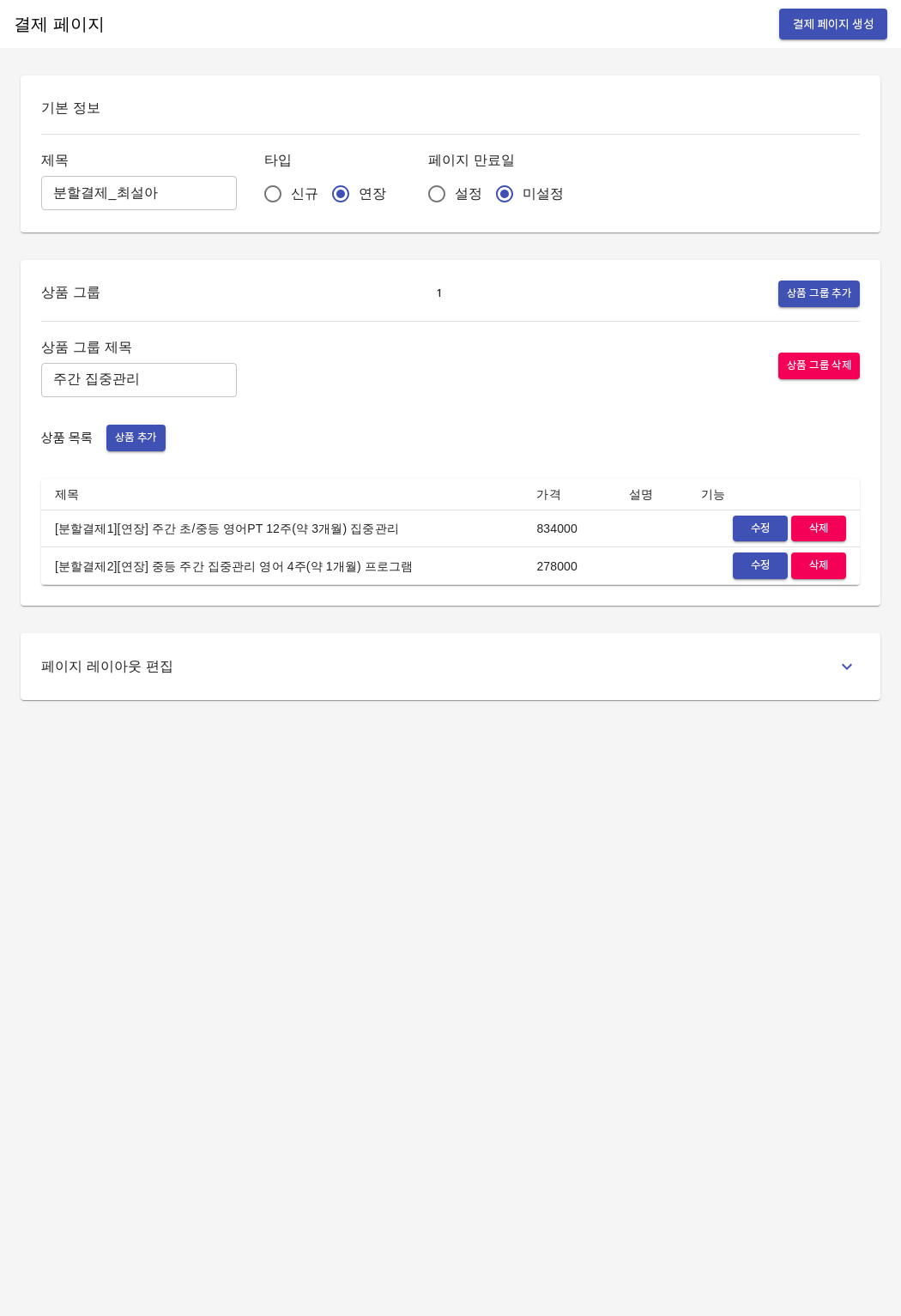
drag, startPoint x: 570, startPoint y: 953, endPoint x: 499, endPoint y: 856, distance: 120.2
click at [569, 952] on div "결제 페이지 결제 페이지 생성 기본 정보 제목 분할결제_최설아 ​ 타입 신규 연장 페이지 만료일 설정 미설정 상품 그룹 1 상품 그룹 추가 상…" at bounding box center [450, 658] width 901 height 1316
drag, startPoint x: 50, startPoint y: 565, endPoint x: 374, endPoint y: 572, distance: 324.1
click at [374, 572] on td "[분할결제2][연장] 중등 주간 집중관리 영어 4주(약 1개월) 프로그램" at bounding box center [281, 566] width 481 height 37
copy td "[분할결제2][연장] 중등 주간 집중관리 영어 4주(약 1개월) 프로그램"
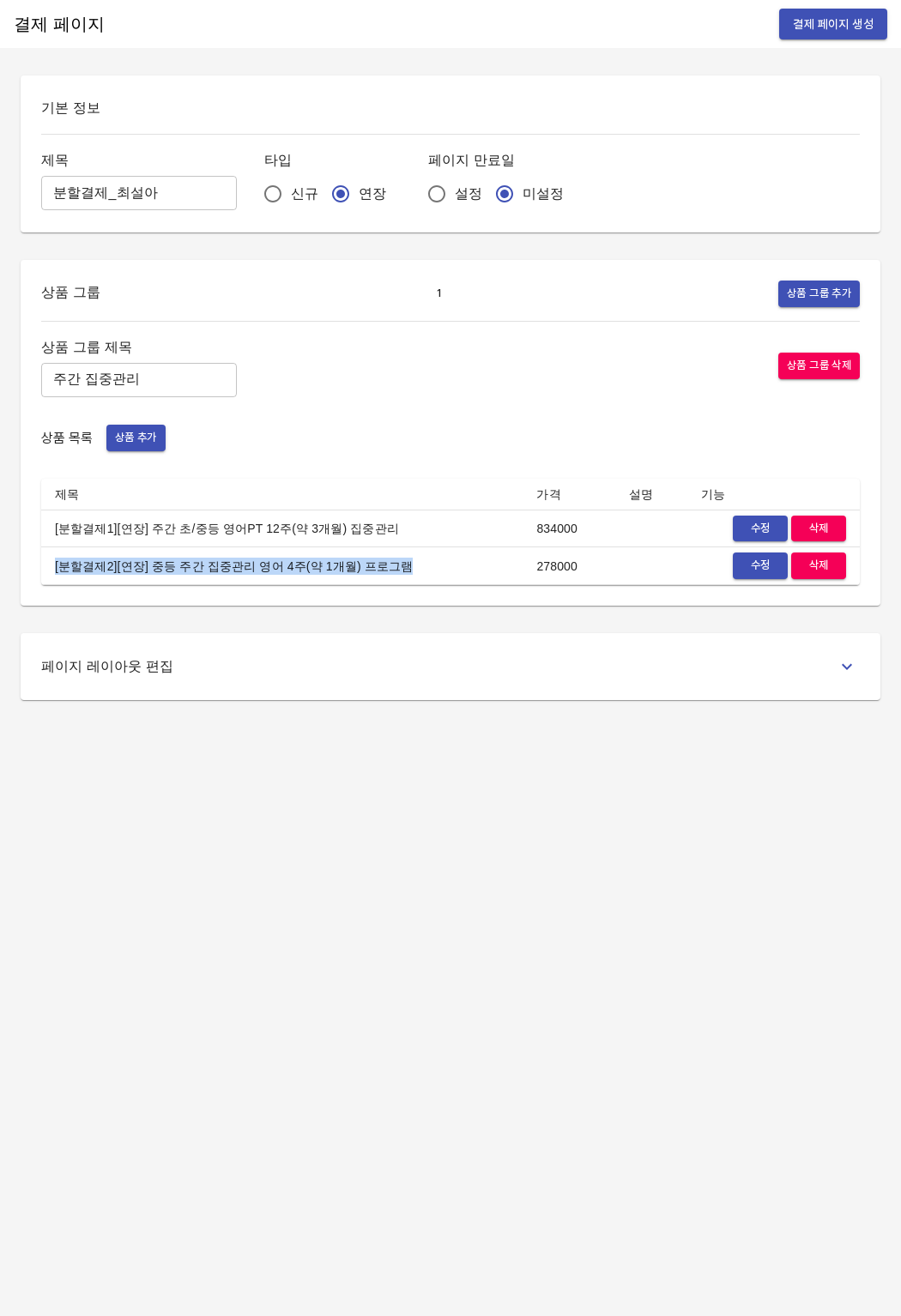
click at [121, 445] on span "상품 추가" at bounding box center [136, 438] width 42 height 20
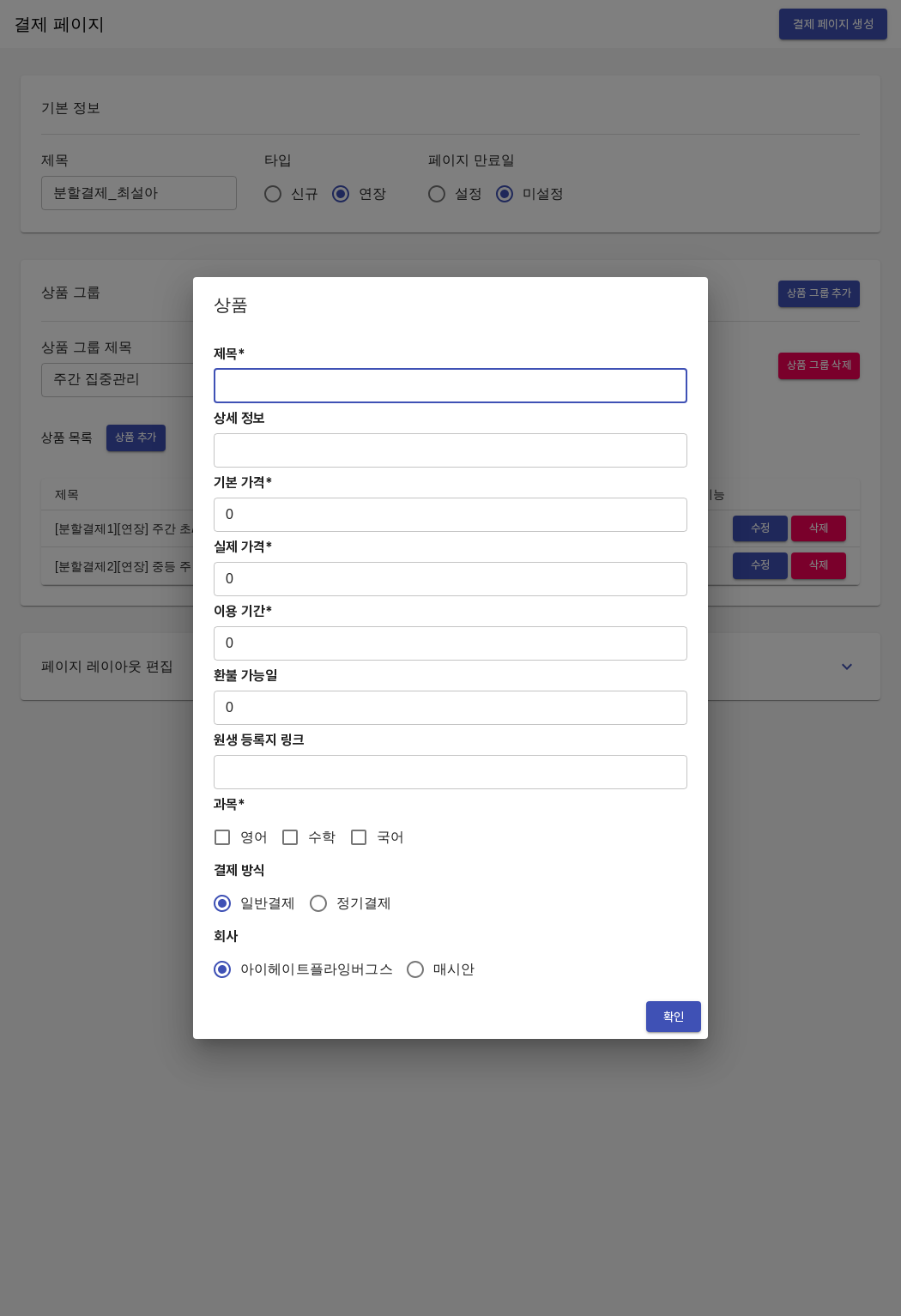
click at [325, 369] on input "text" at bounding box center [450, 386] width 473 height 34
paste input "[분할결제2][연장] 중등 주간 집중관리 영어 4주(약 1개월) 프로그램"
click at [279, 389] on input "[분할결제2][연장] 중등 주간 집중관리 영어 4주(약 1개월) 프로그램" at bounding box center [450, 386] width 473 height 34
type input "[분할결제3][연장] 중등 주간 집중관리 영어 4주(약 1개월) 프로그램"
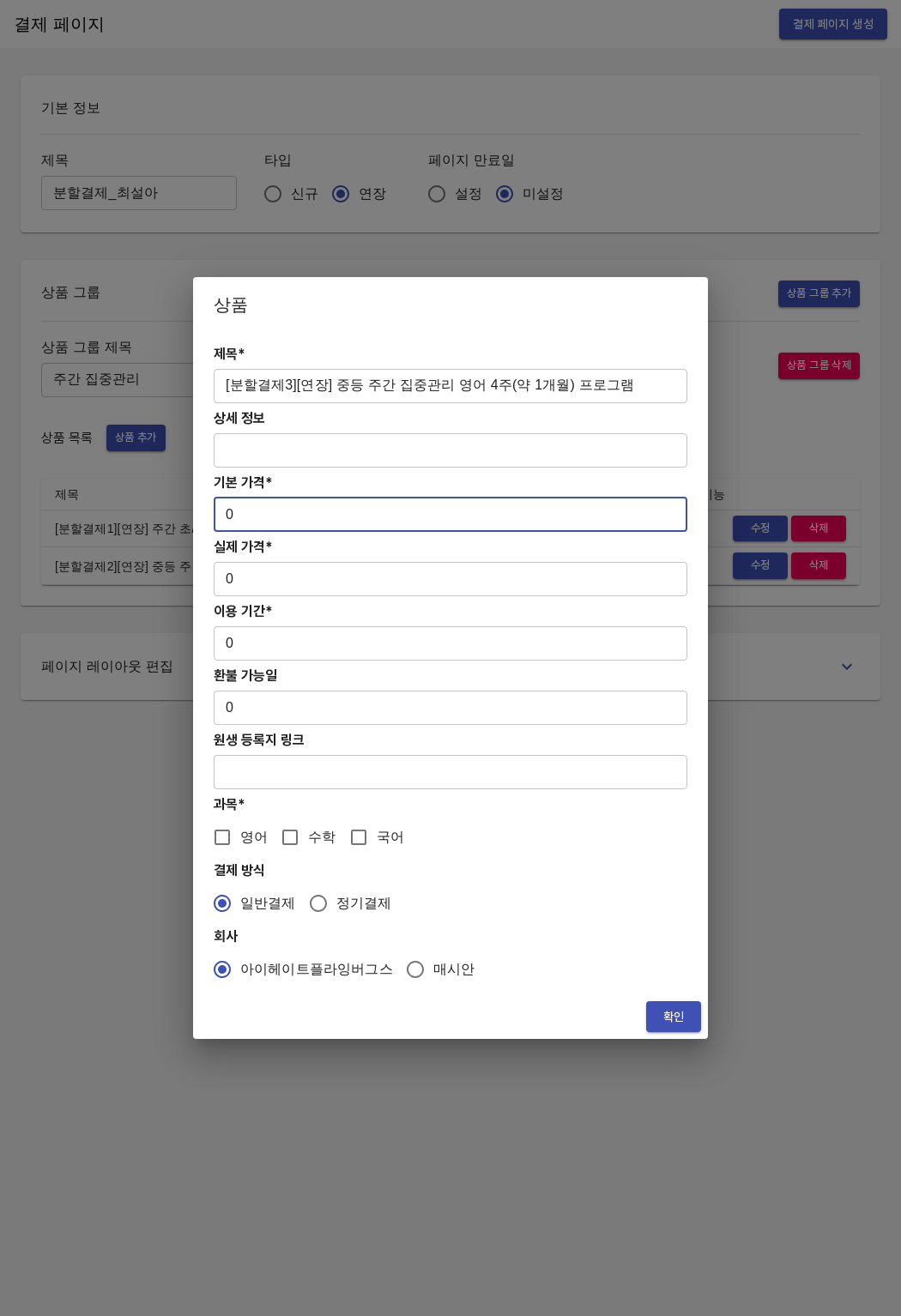
drag, startPoint x: 265, startPoint y: 518, endPoint x: 192, endPoint y: 517, distance: 73.0
click at [193, 517] on div "제목* [분할결제3][연장] 중등 주간 집중관리 영어 4주(약 1개월) 프로그램 ​ 상세 정보 ​ 기본 가격* 0 ​ 실제 가격* 0 ​ 이용…" at bounding box center [450, 663] width 515 height 662
drag, startPoint x: 261, startPoint y: 517, endPoint x: 221, endPoint y: 516, distance: 40.0
click at [221, 516] on input "278000" at bounding box center [450, 514] width 473 height 34
type input "278000"
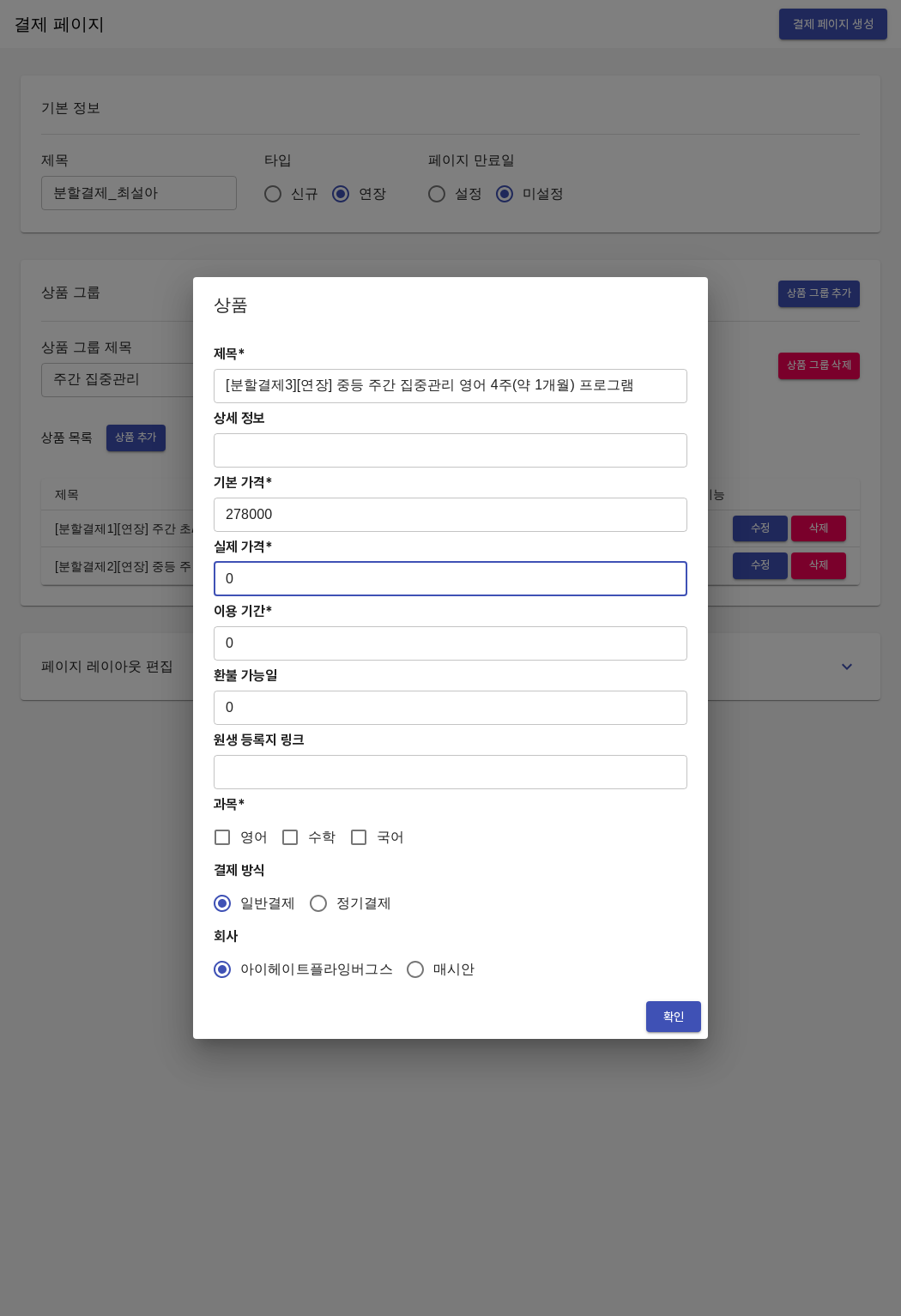
drag, startPoint x: 237, startPoint y: 582, endPoint x: 211, endPoint y: 583, distance: 26.0
click at [211, 583] on div "제목* [분할결제3][연장] 중등 주간 집중관리 영어 4주(약 1개월) 프로그램 ​ 상세 정보 ​ 기본 가격* 278000 ​ 실제 가격* 0…" at bounding box center [450, 663] width 515 height 662
paste input "27800"
type input "278000"
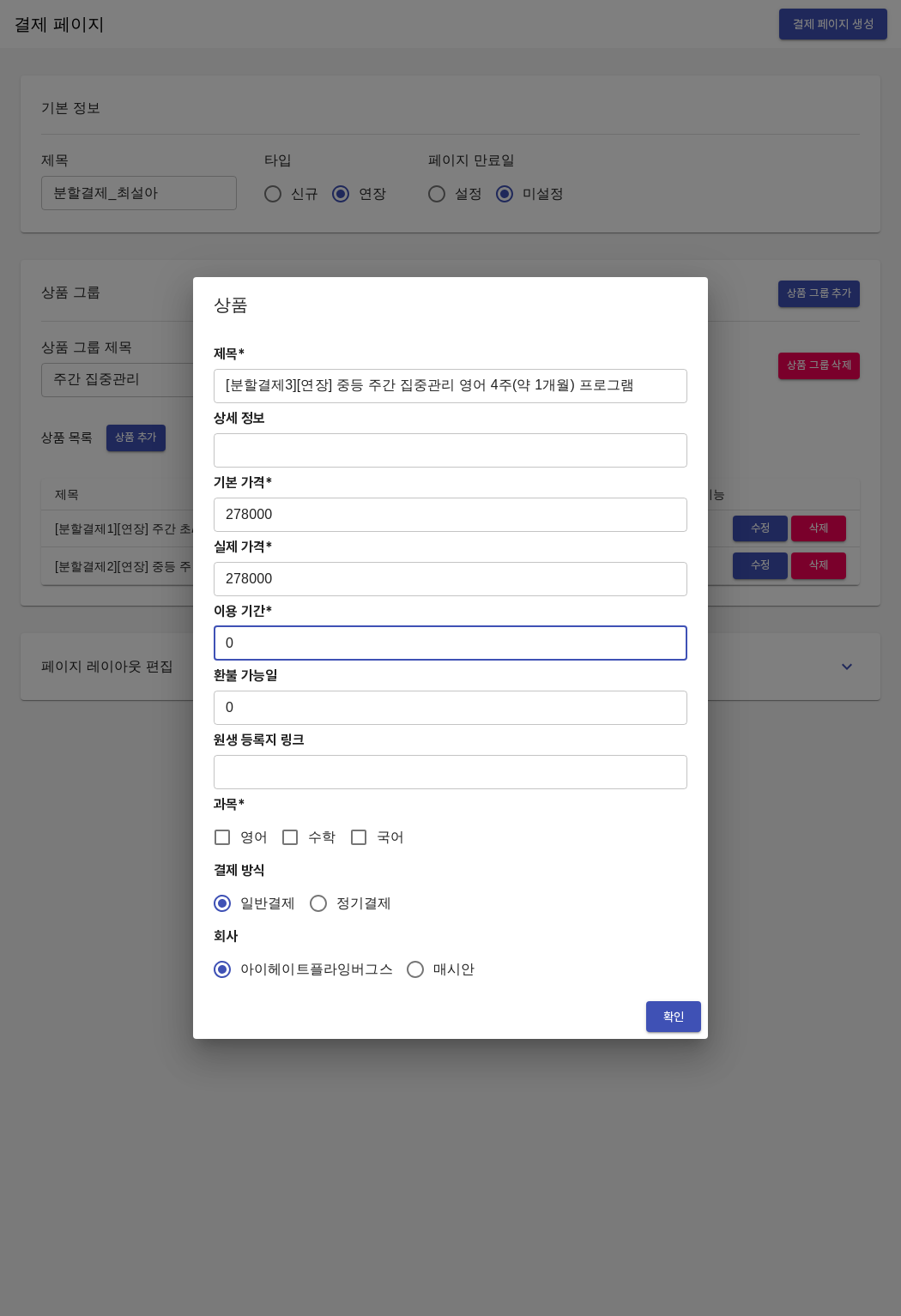
drag, startPoint x: 246, startPoint y: 638, endPoint x: 209, endPoint y: 647, distance: 38.1
click at [209, 647] on div "제목* [분할결제3][연장] 중등 주간 집중관리 영어 4주(약 1개월) 프로그램 ​ 상세 정보 ​ 기본 가격* 278000 ​ 실제 가격* 2…" at bounding box center [450, 663] width 515 height 662
type input "28"
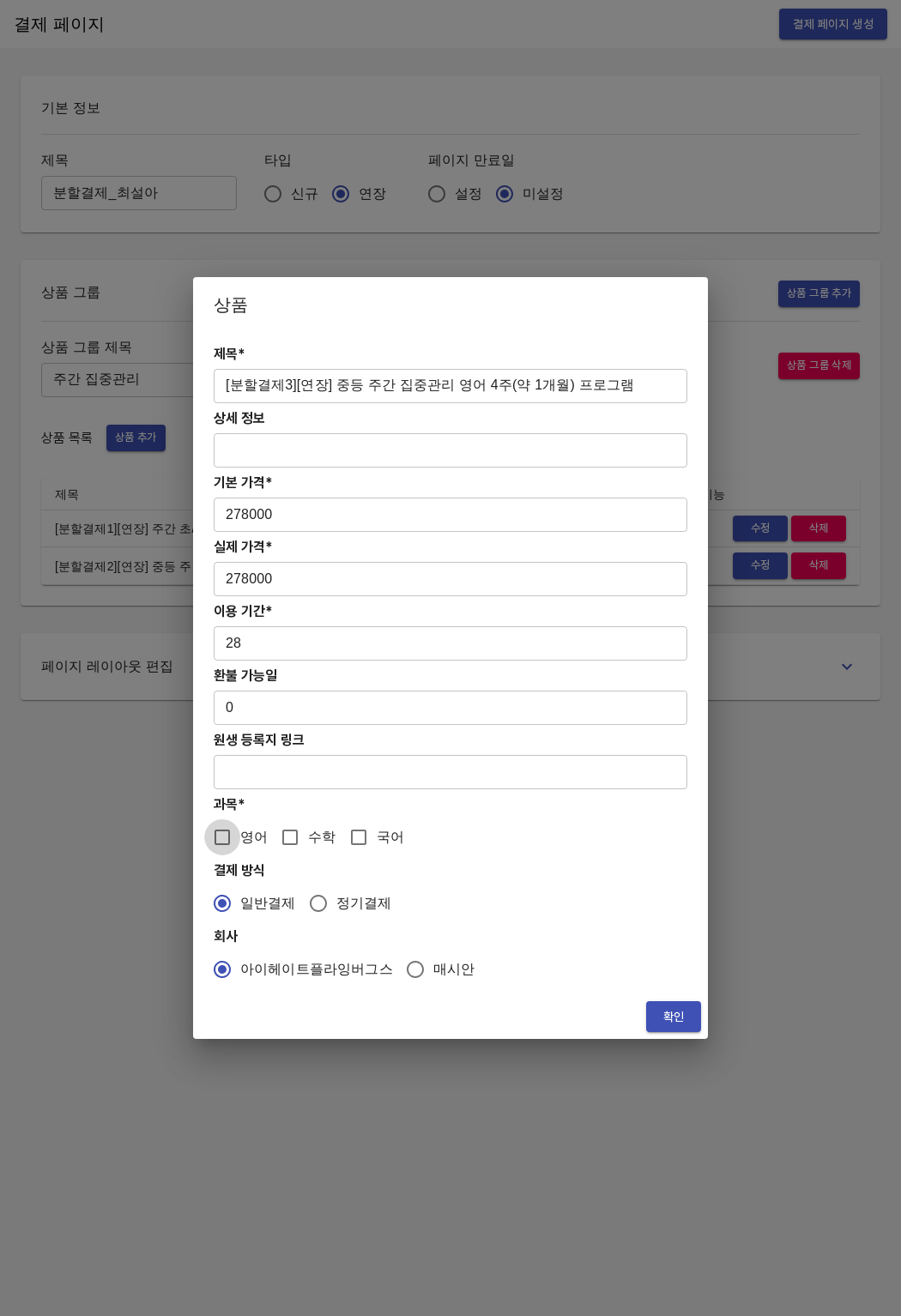
click at [227, 847] on input "영어" at bounding box center [222, 837] width 36 height 36
checkbox input "true"
click at [653, 1015] on button "확인" at bounding box center [674, 1018] width 55 height 32
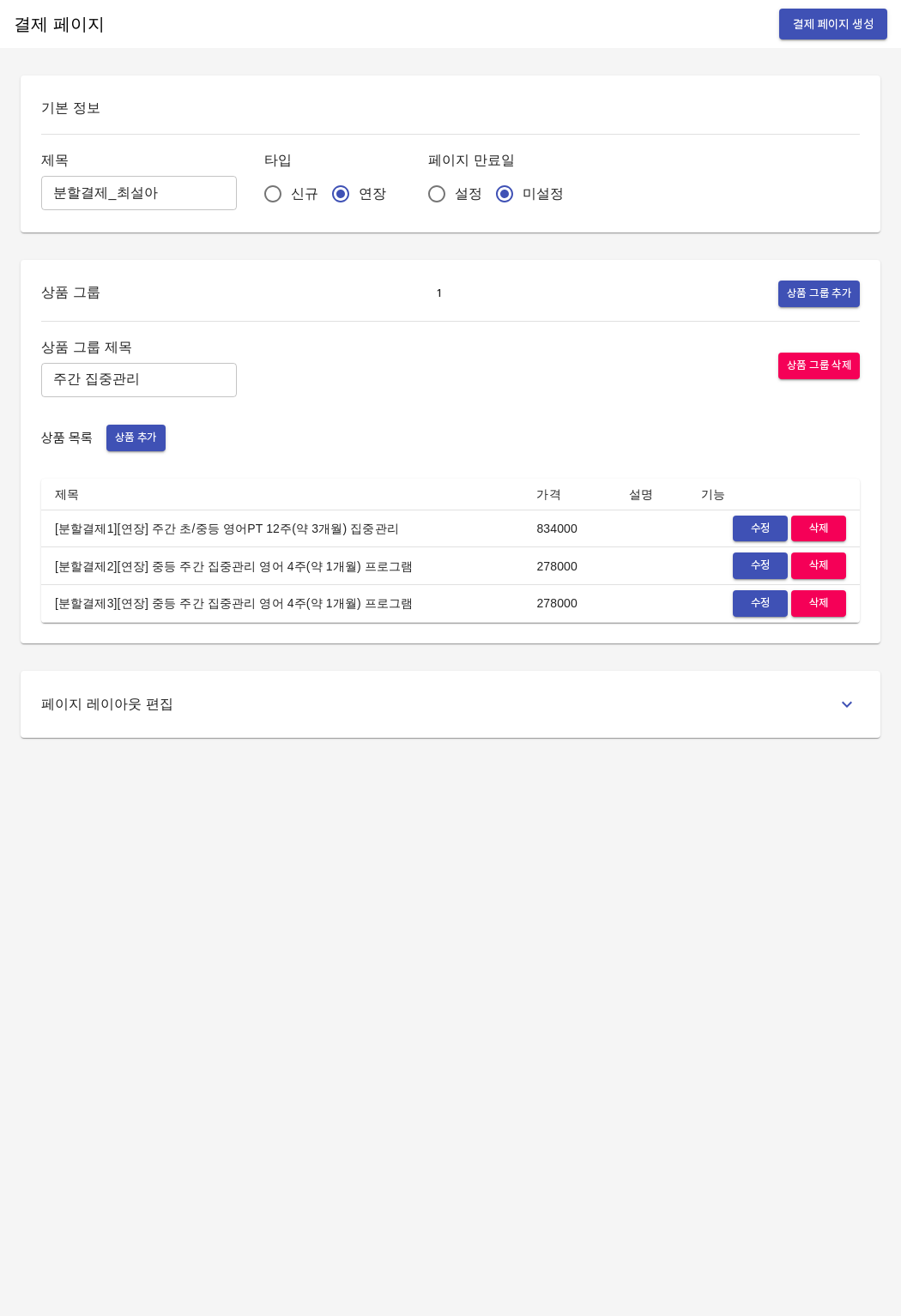
click at [569, 782] on div "결제 페이지 결제 페이지 생성 기본 정보 제목 분할결제_최설아 ​ 타입 신규 연장 페이지 만료일 설정 미설정 상품 그룹 1 상품 그룹 추가 상…" at bounding box center [450, 658] width 901 height 1316
click at [149, 439] on span "상품 추가" at bounding box center [136, 438] width 42 height 20
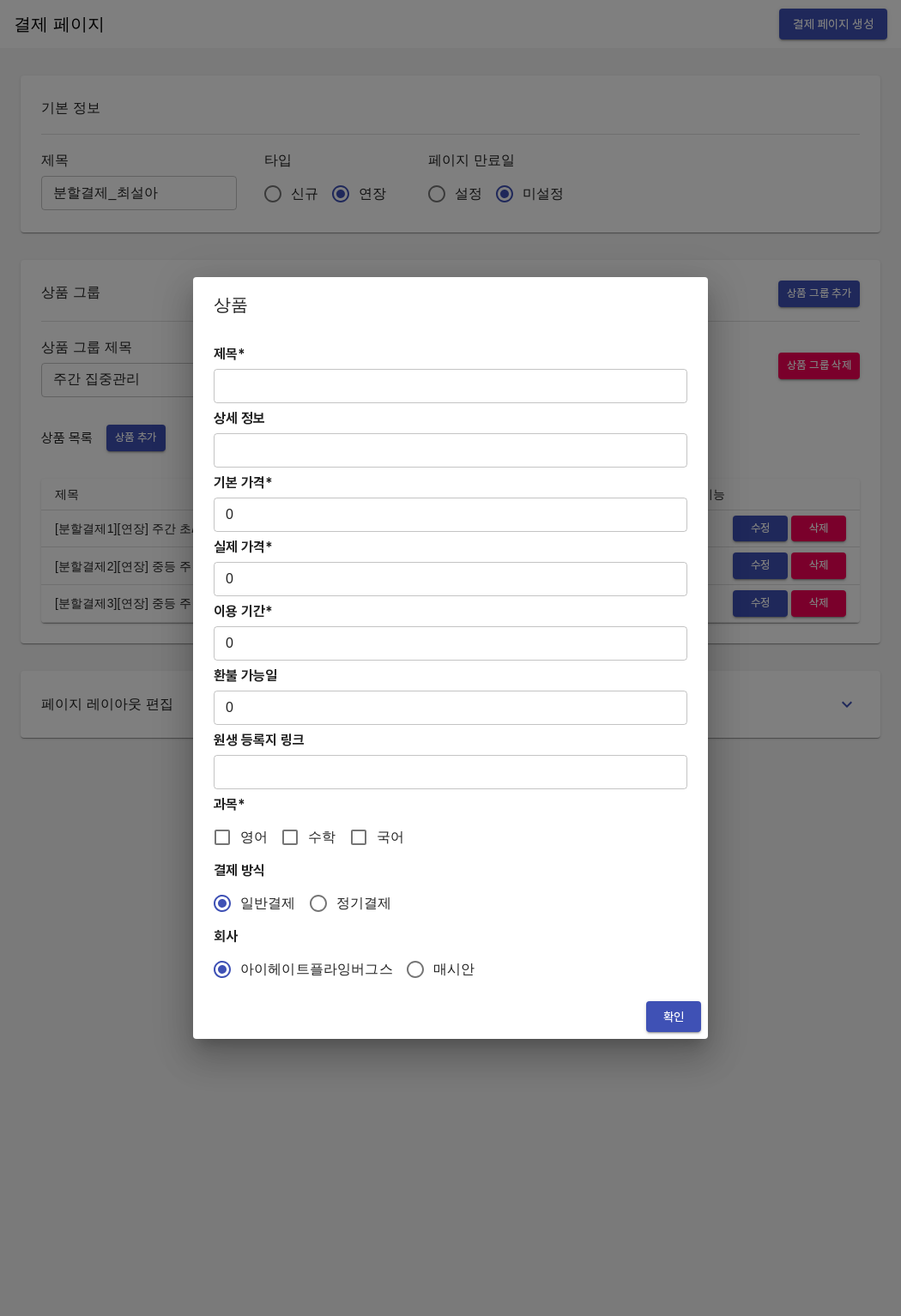
click at [260, 370] on input "text" at bounding box center [450, 386] width 473 height 34
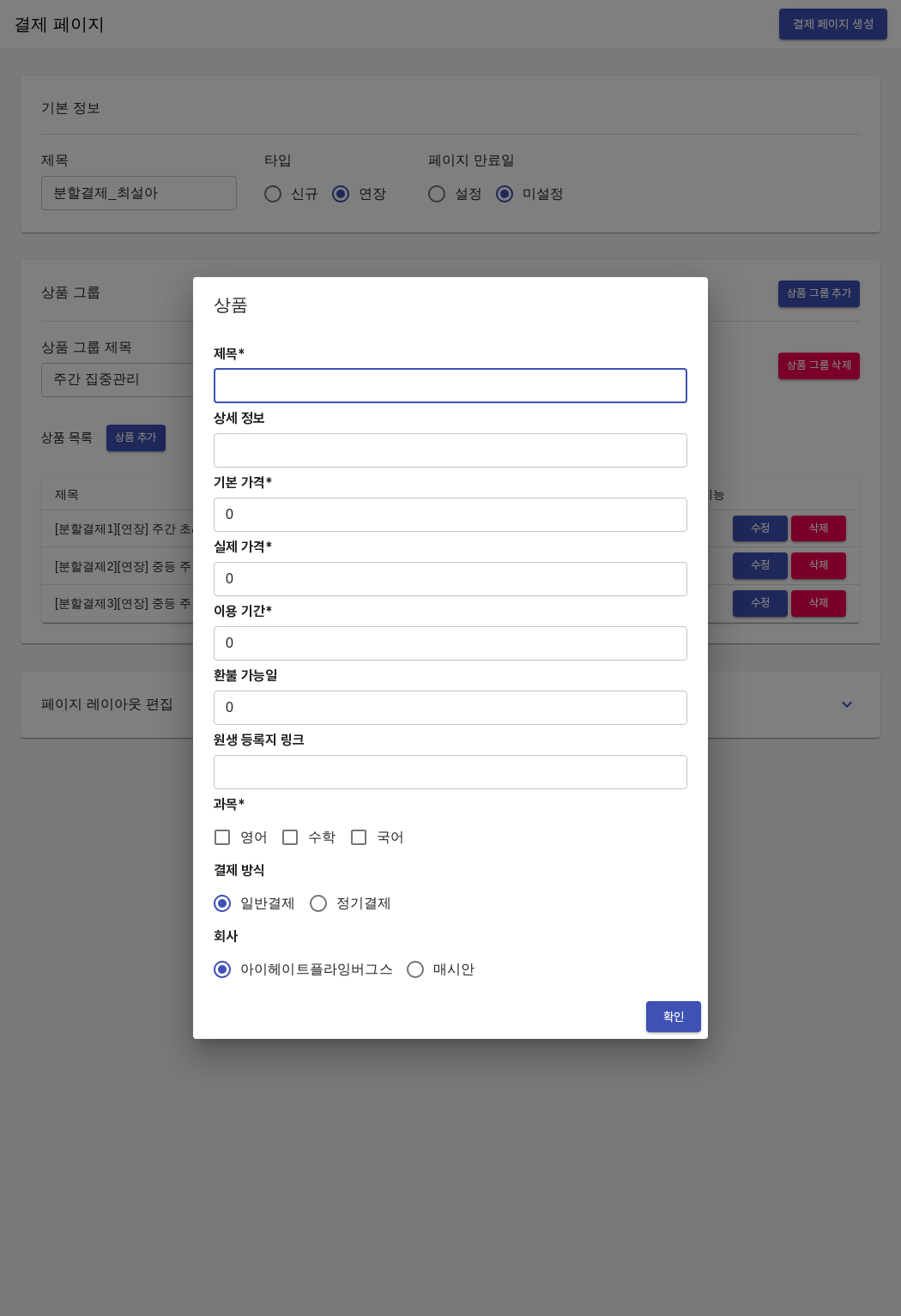
paste input "278000"
type input "278000"
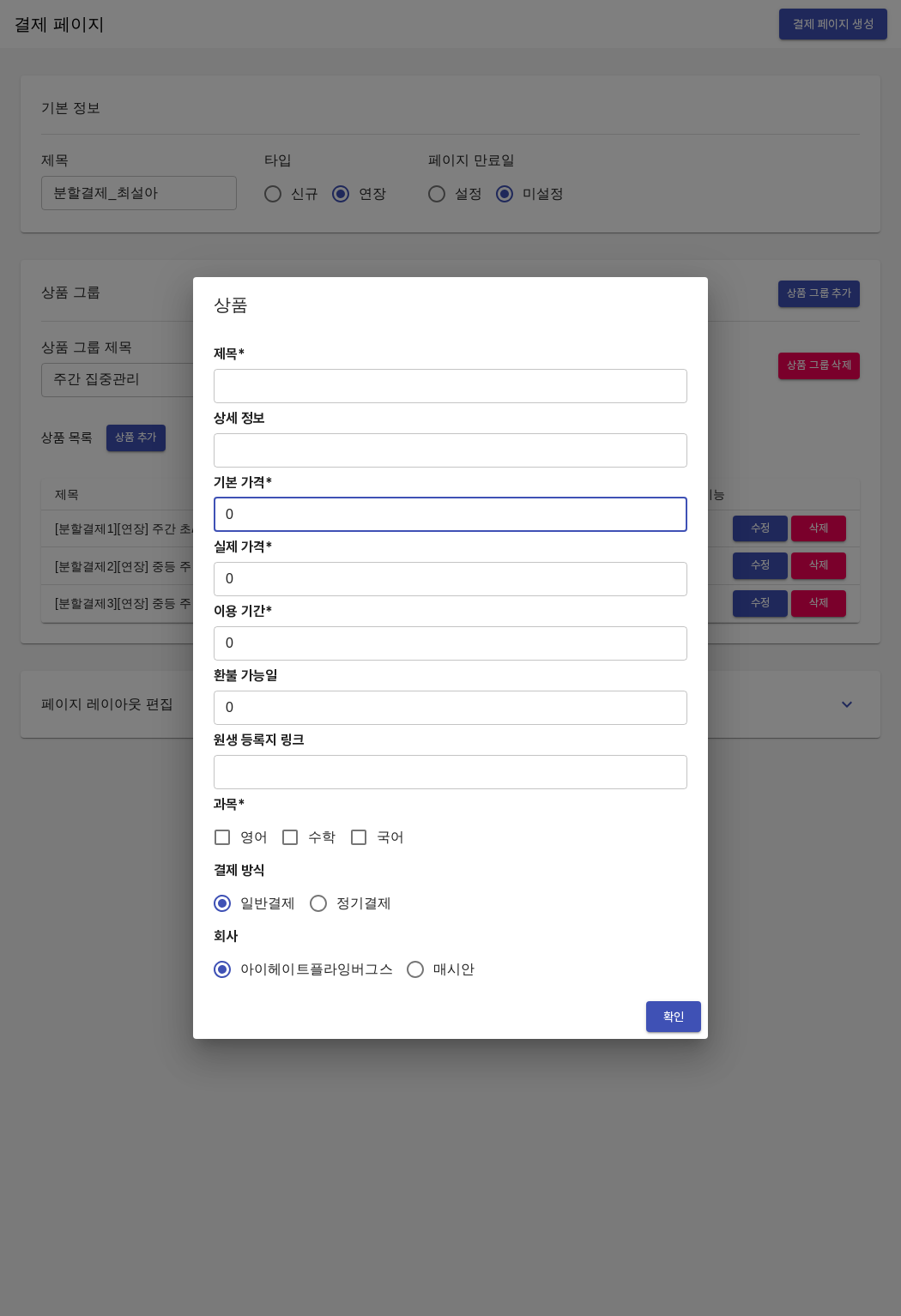
drag, startPoint x: 259, startPoint y: 529, endPoint x: 213, endPoint y: 522, distance: 46.5
click at [213, 522] on input "0" at bounding box center [450, 514] width 473 height 34
drag, startPoint x: 217, startPoint y: 520, endPoint x: 243, endPoint y: 518, distance: 26.1
click at [243, 518] on input "0" at bounding box center [450, 514] width 473 height 34
paste input "27800"
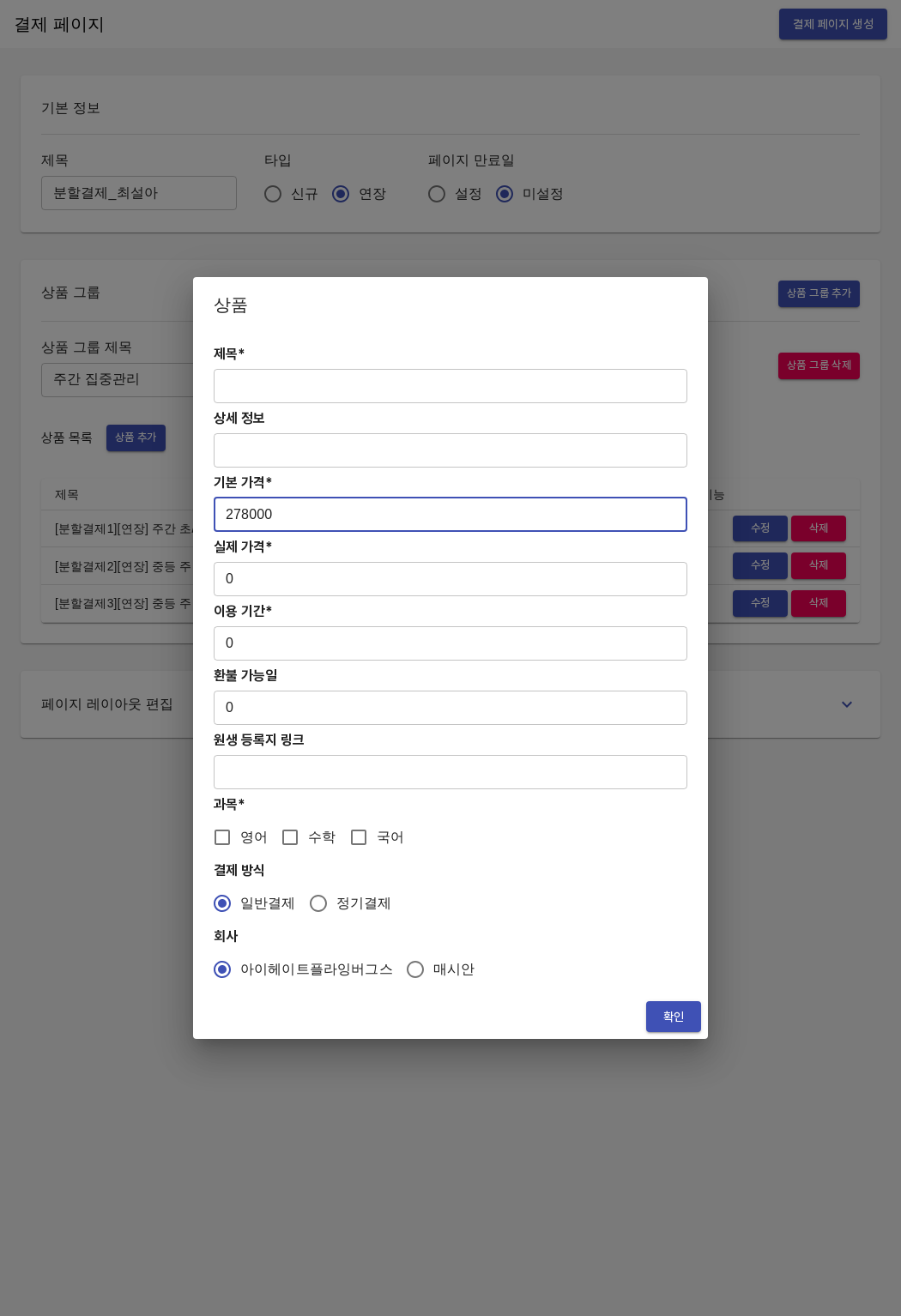
type input "278000"
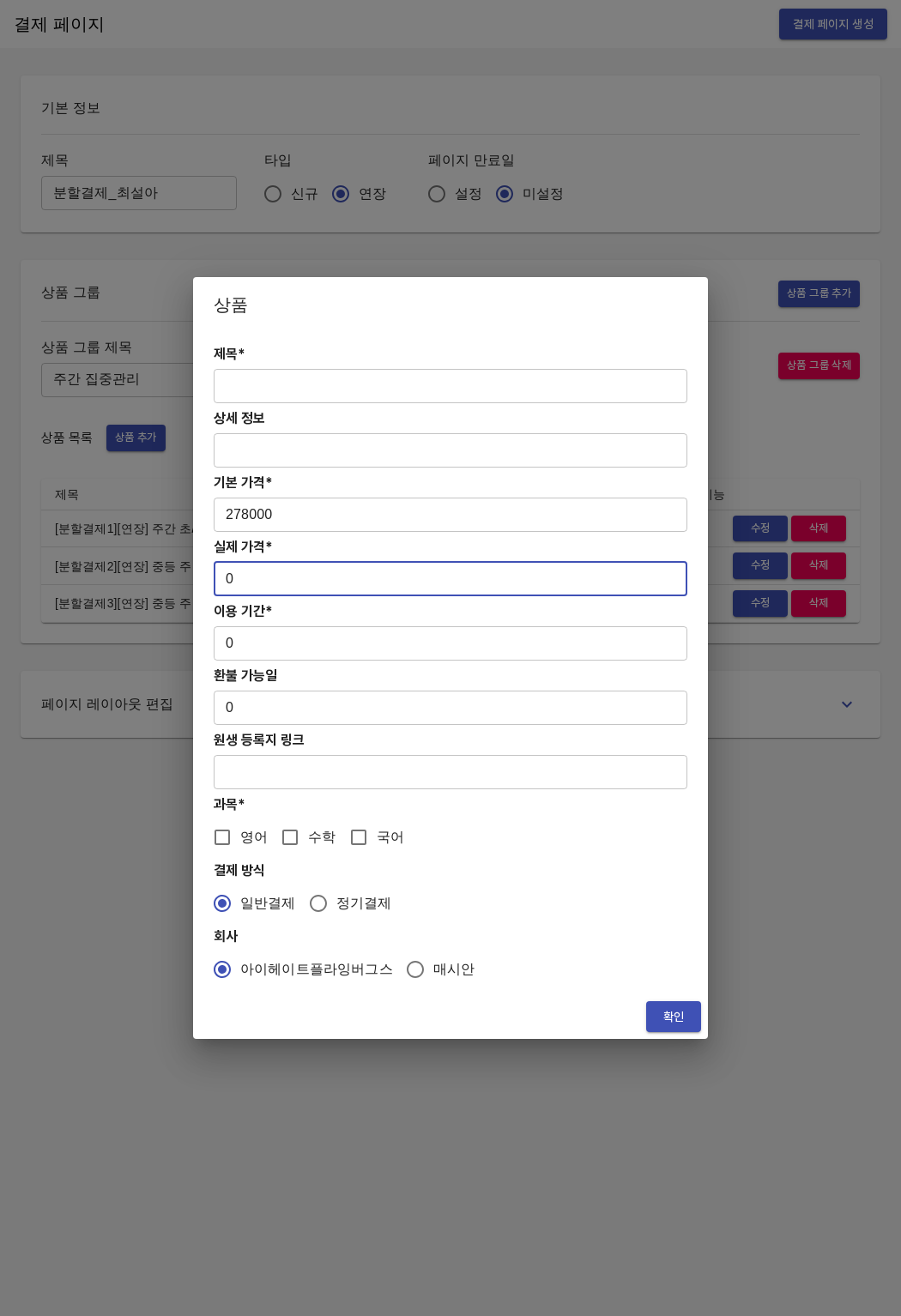
drag, startPoint x: 235, startPoint y: 594, endPoint x: 217, endPoint y: 583, distance: 21.1
click at [217, 583] on input "0" at bounding box center [450, 579] width 473 height 34
paste input "27800"
type input "278000"
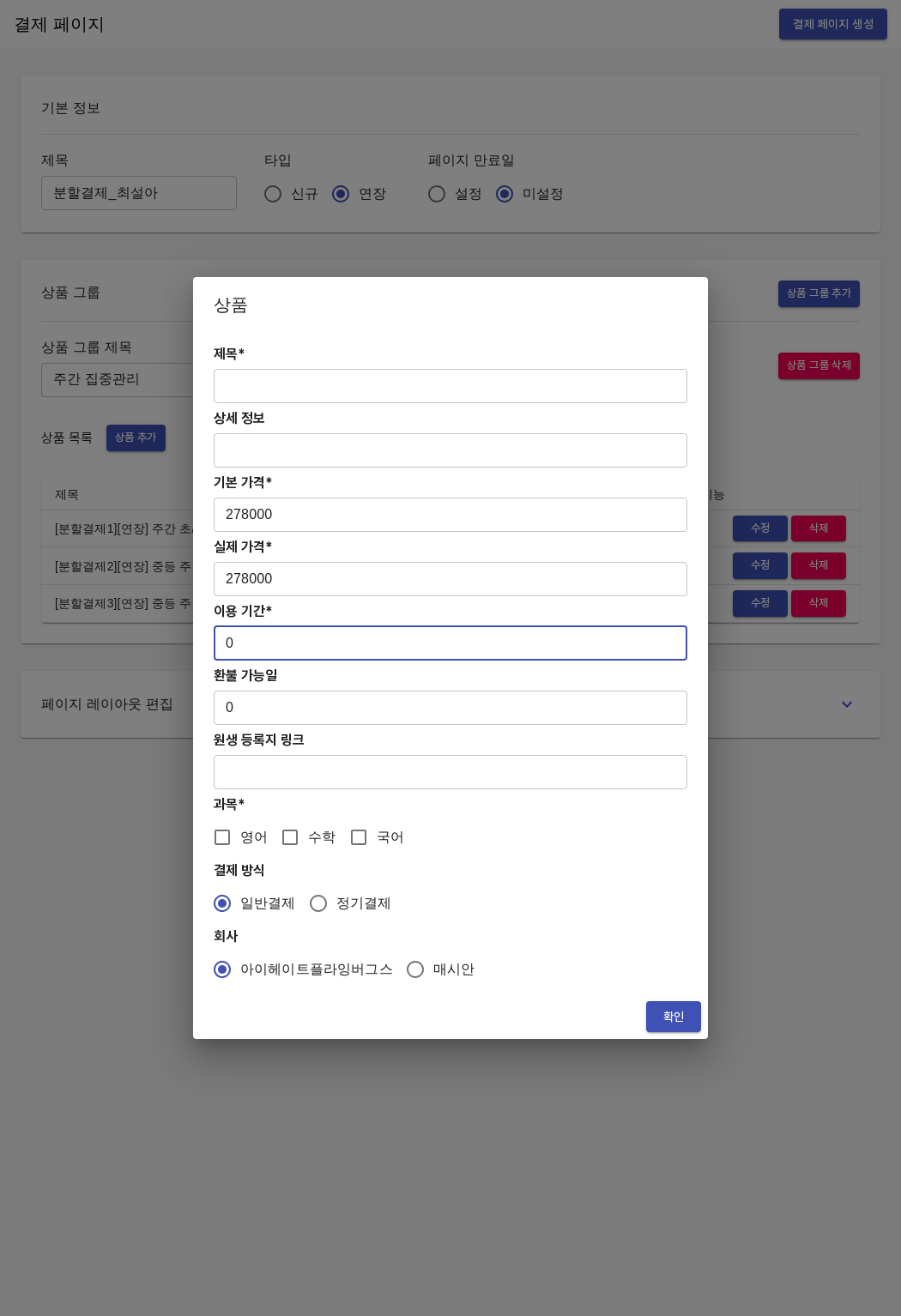
drag, startPoint x: 241, startPoint y: 641, endPoint x: 213, endPoint y: 644, distance: 28.2
click at [213, 644] on input "0" at bounding box center [450, 644] width 473 height 34
type input "28"
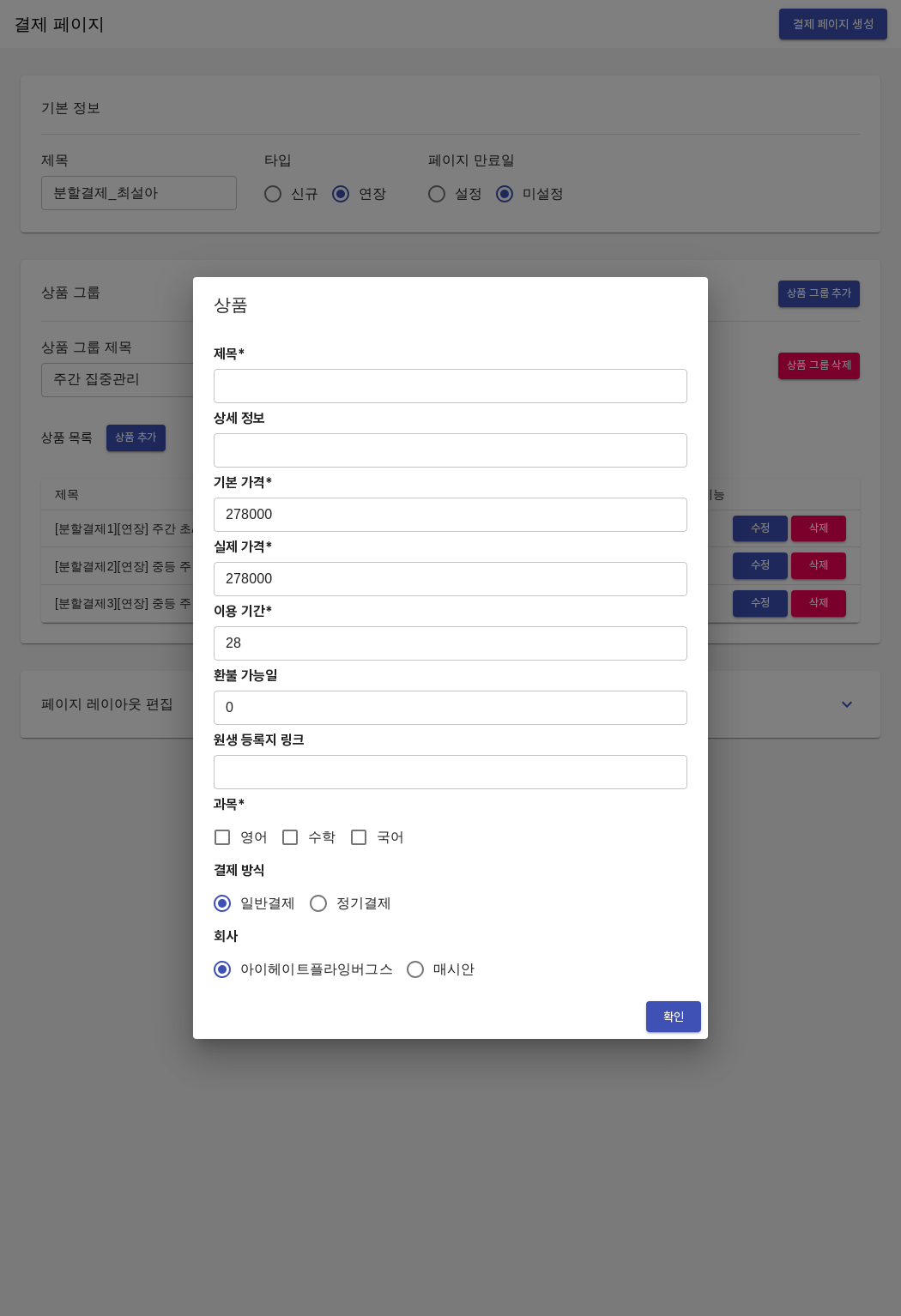
click at [231, 856] on div "제목* ​ 상세 정보 ​ 기본 가격* 278000 ​ 실제 가격* 278000 ​ 이용 기간* 28 ​ 환불 가능일 0 ​ 원생 등록지 링크 …" at bounding box center [450, 663] width 515 height 662
click at [230, 838] on input "영어" at bounding box center [222, 837] width 36 height 36
checkbox input "true"
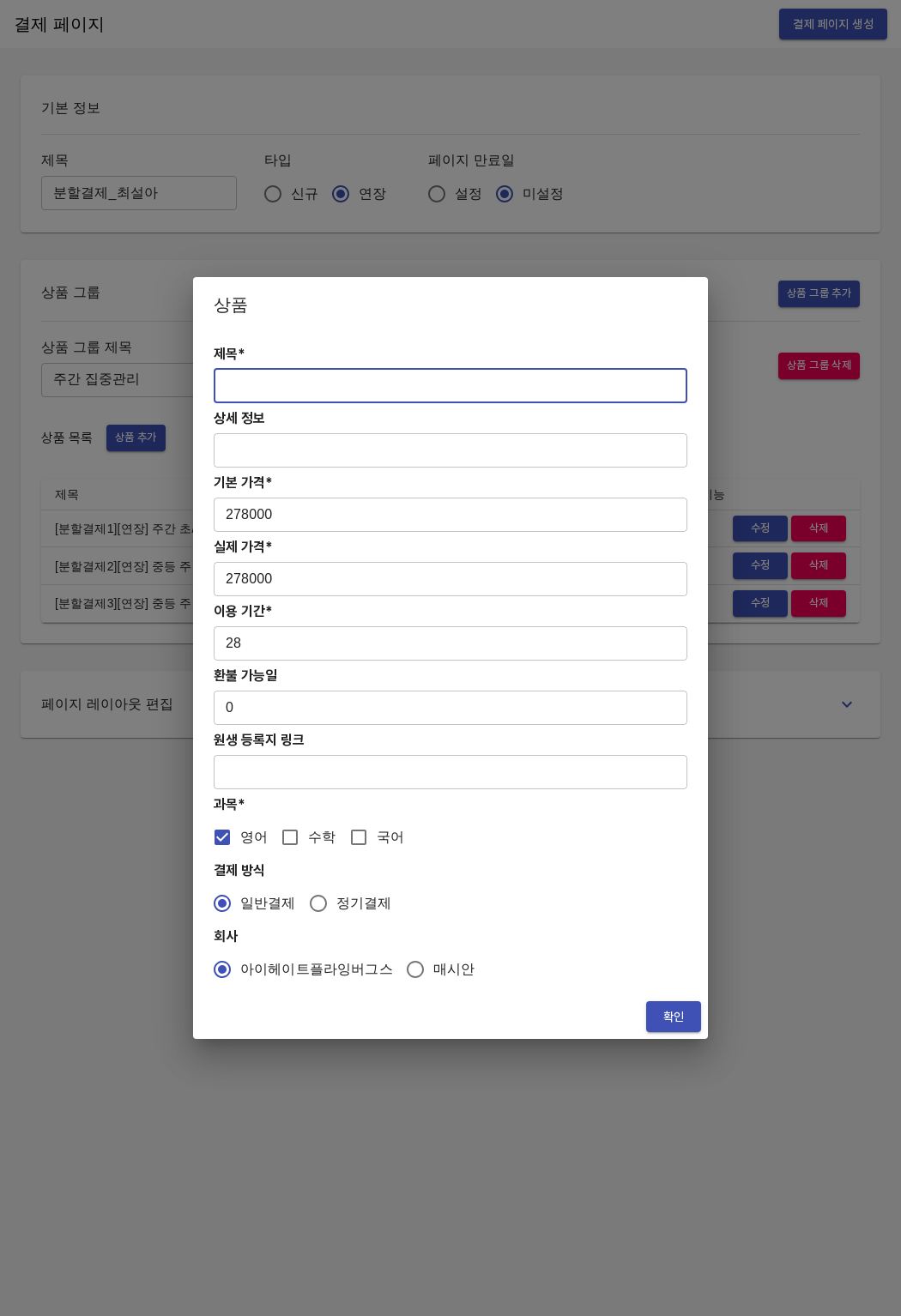
click at [323, 385] on input "text" at bounding box center [450, 386] width 473 height 34
paste input "[연장] 중등 주간 집중관리 영어 4주(약 1개월) 프로그램"
type input "[분할결제4][연장] 중등 주간 집중관리 영어 4주(약 1개월) 프로그램"
click at [665, 1032] on div "확인" at bounding box center [450, 1017] width 515 height 46
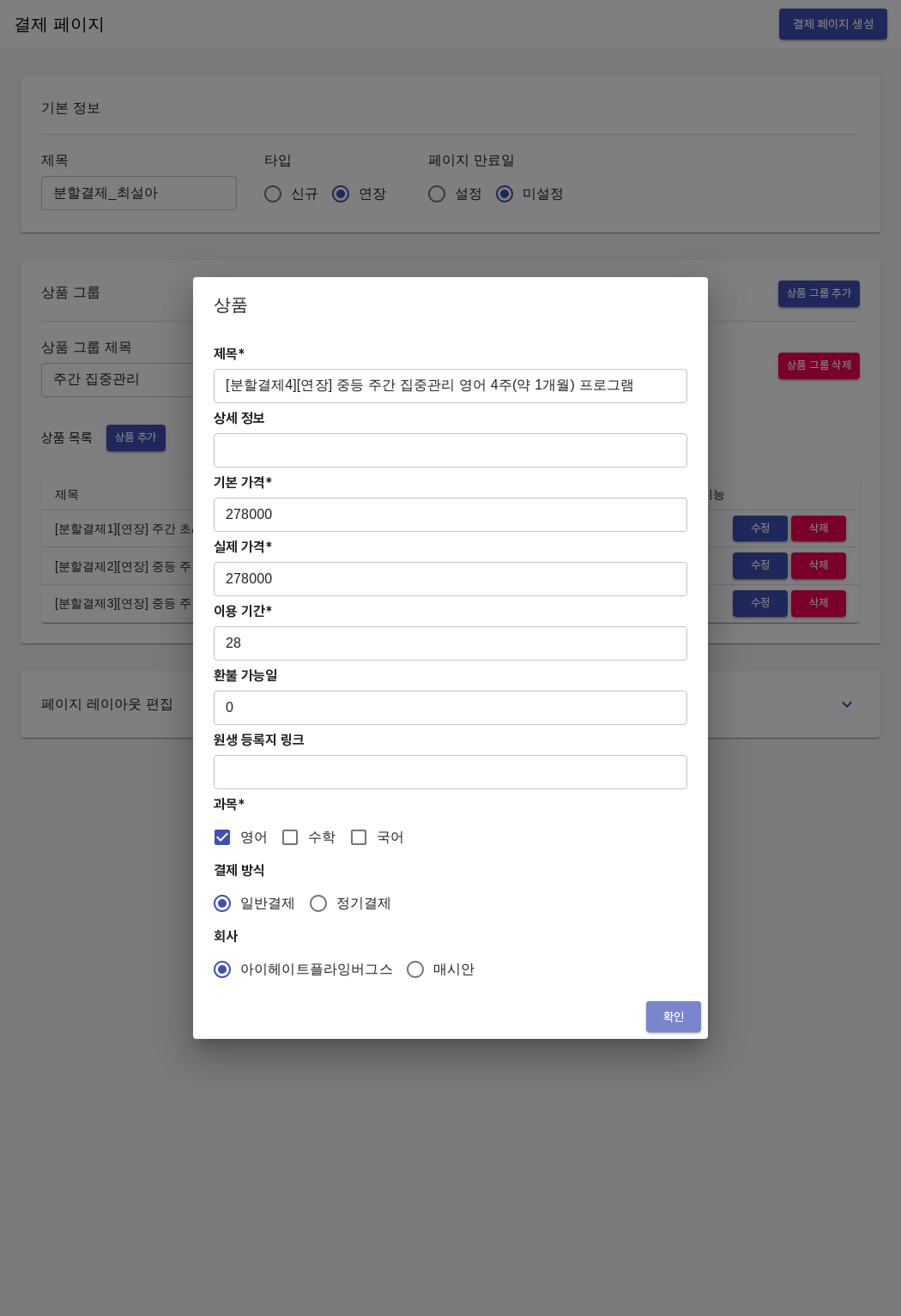
click at [668, 1025] on span "확인" at bounding box center [673, 1017] width 28 height 21
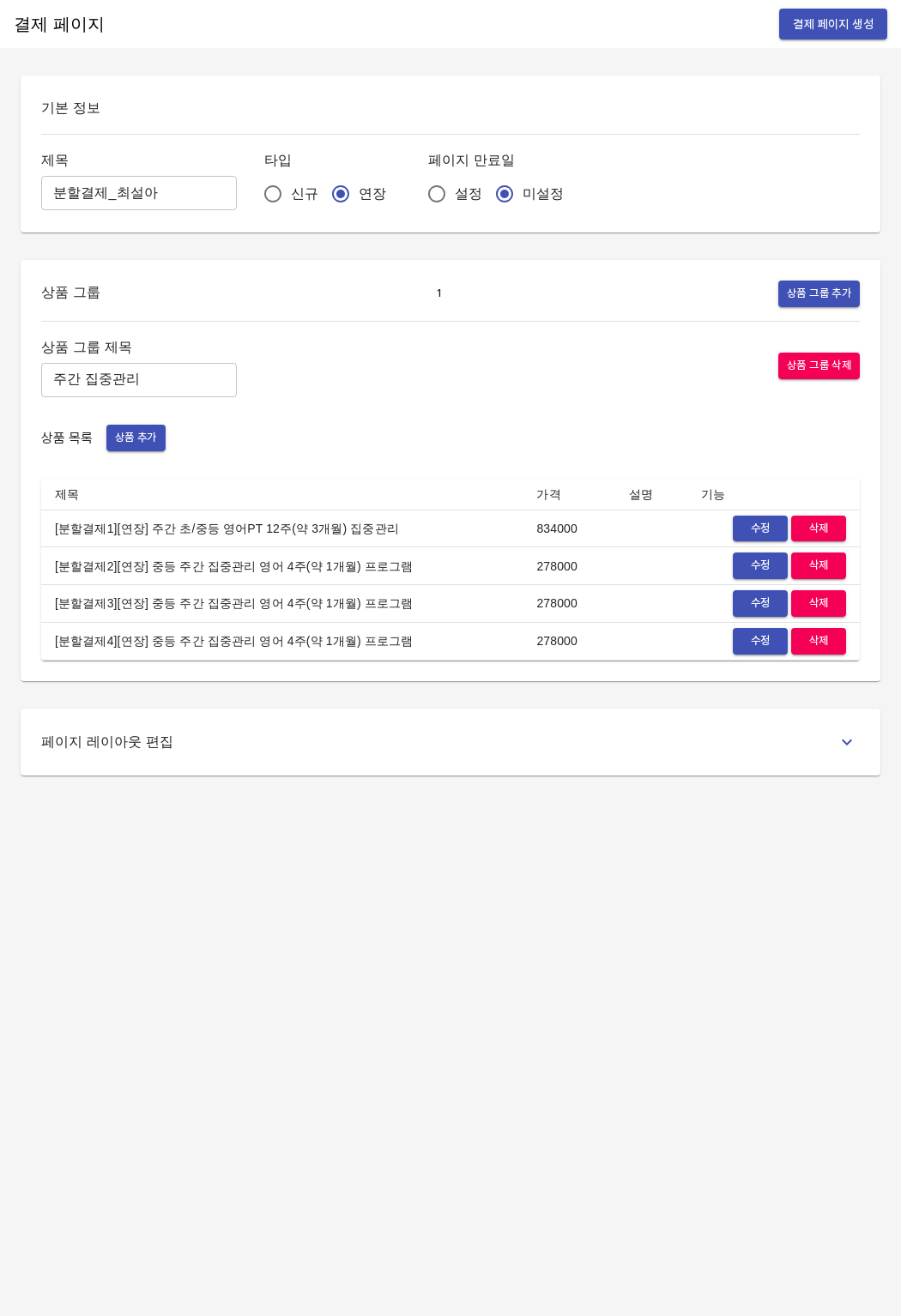
click at [51, 529] on td "[분할결제1][연장] 주간 초/중등 영어PT 12주(약 3개월) 집중관리" at bounding box center [281, 529] width 481 height 37
click at [820, 22] on span "결제 페이지 생성" at bounding box center [833, 24] width 80 height 21
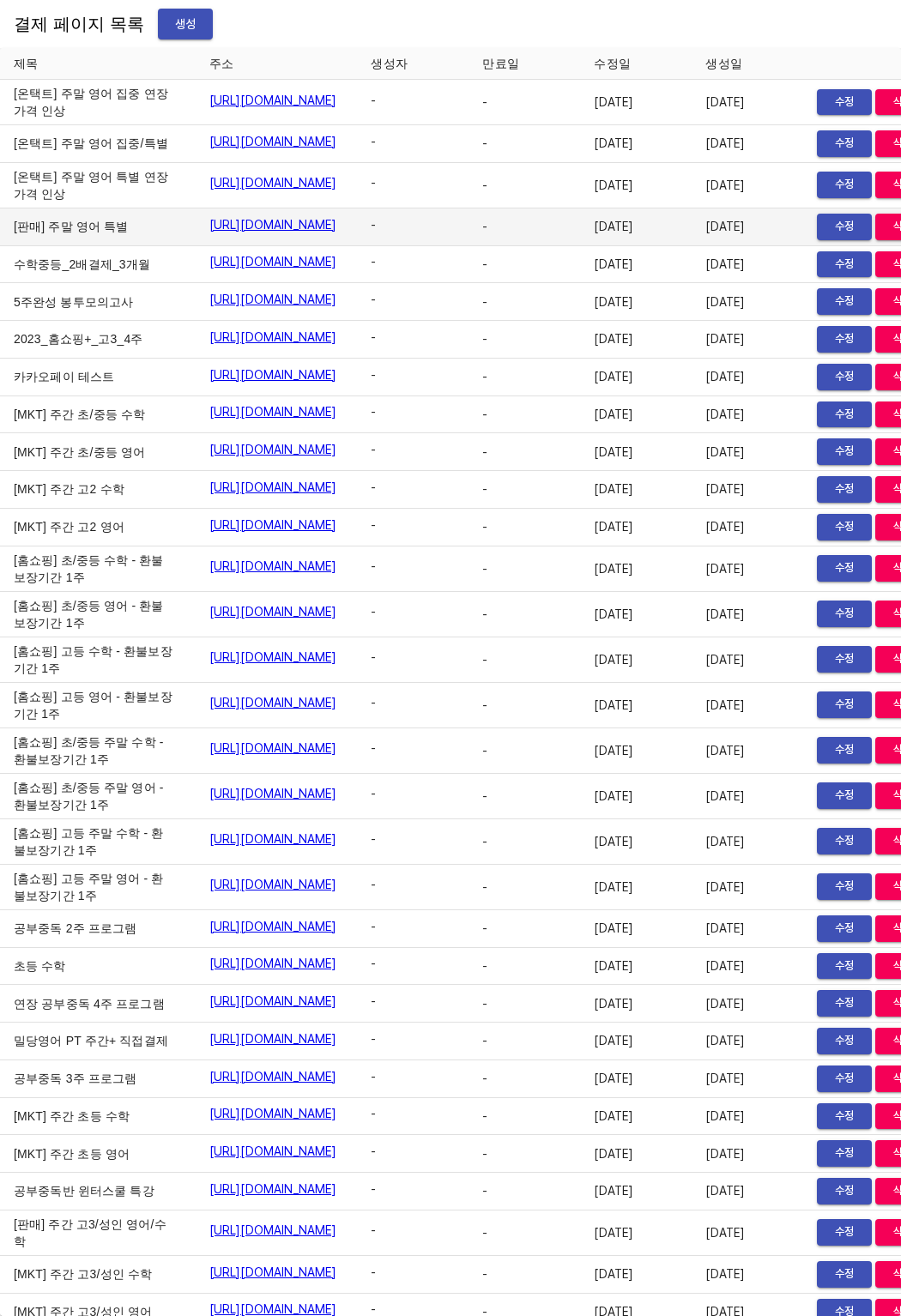
click at [50, 246] on td "[판매] 주말 영어 특별" at bounding box center [97, 228] width 196 height 37
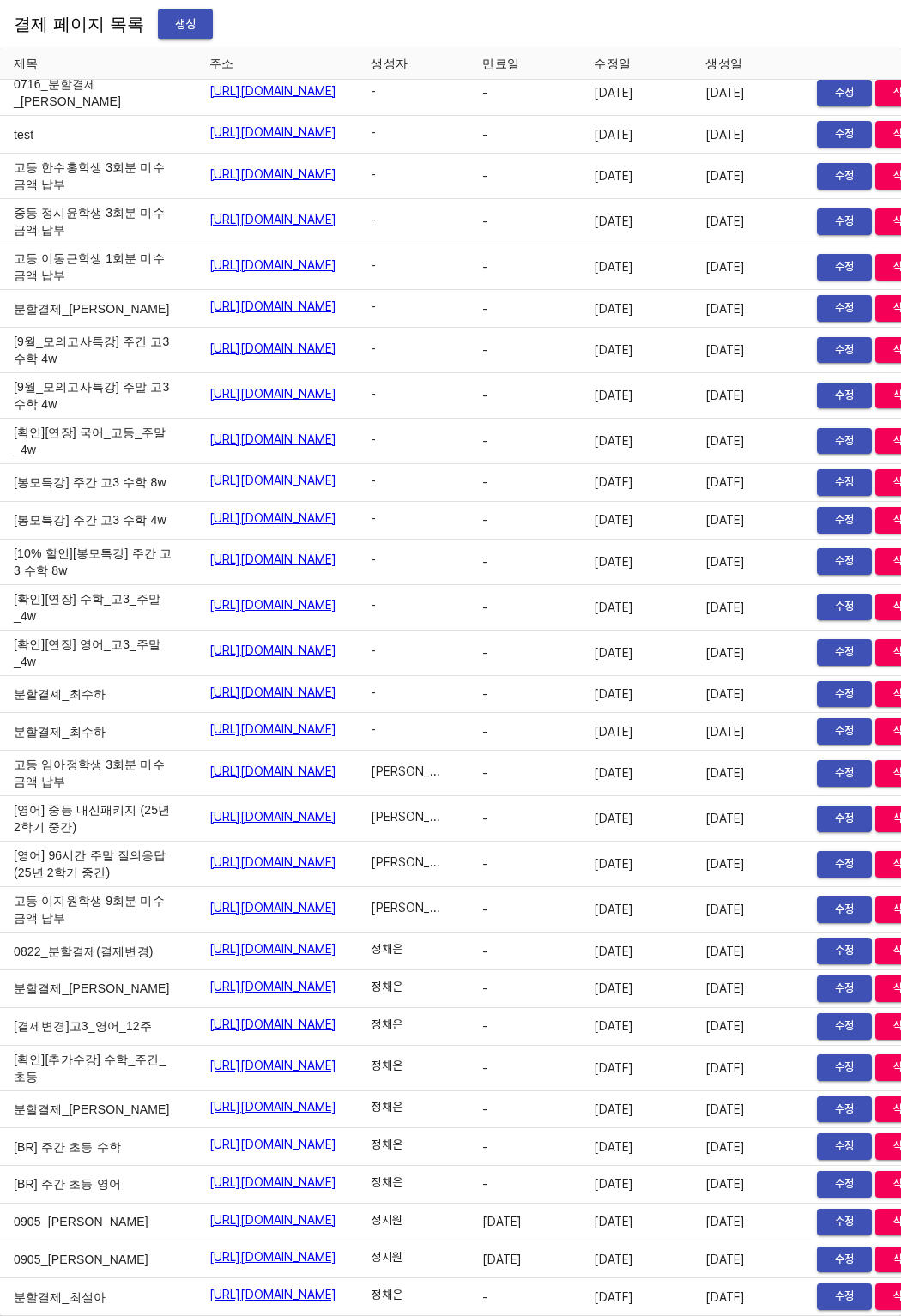
scroll to position [26666, 0]
click at [338, 1287] on link "https://payment.mildang.kr/kBMXTPsTjkiG8o-t7C04s" at bounding box center [272, 1295] width 128 height 17
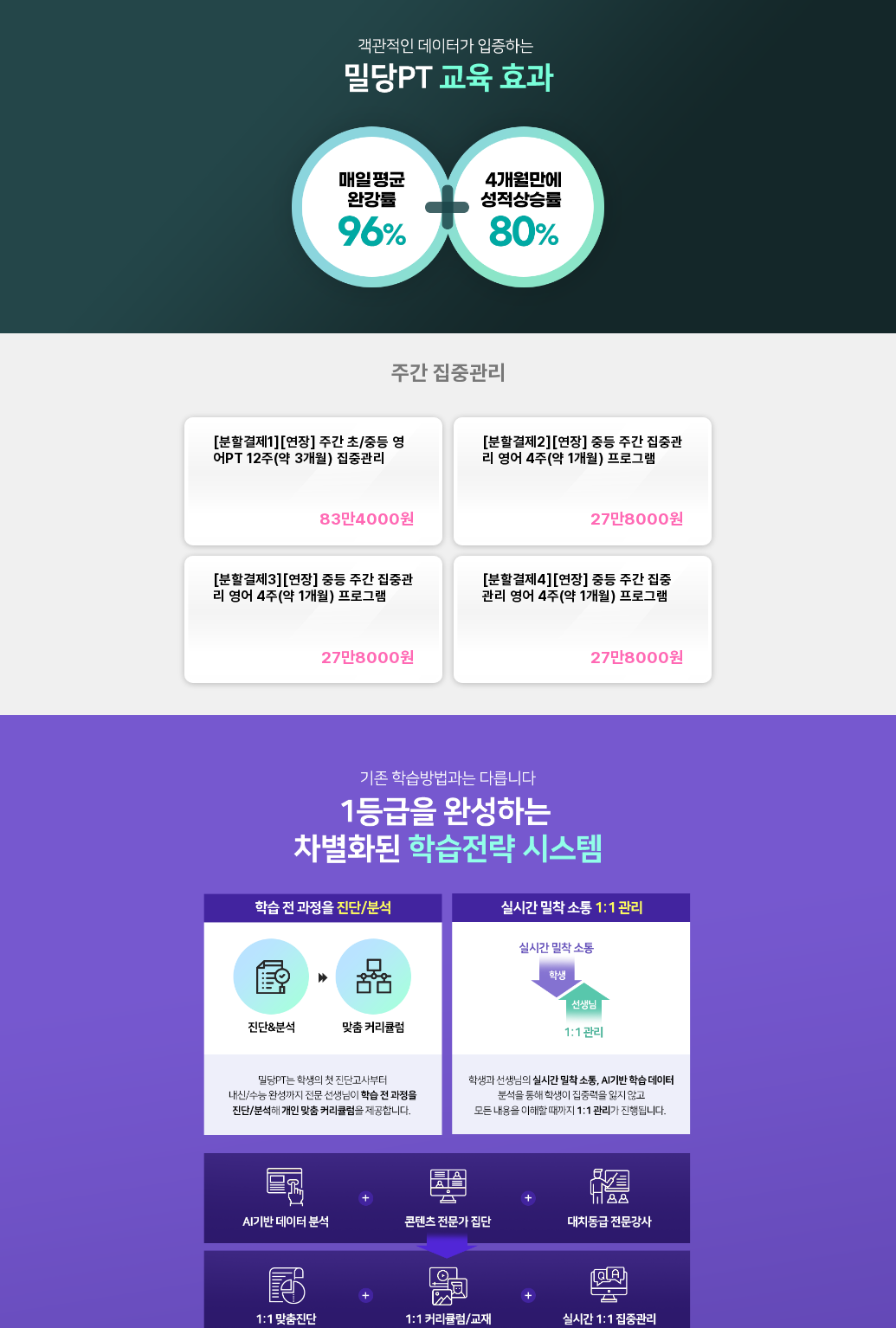
scroll to position [862, 0]
